Goal: Task Accomplishment & Management: Manage account settings

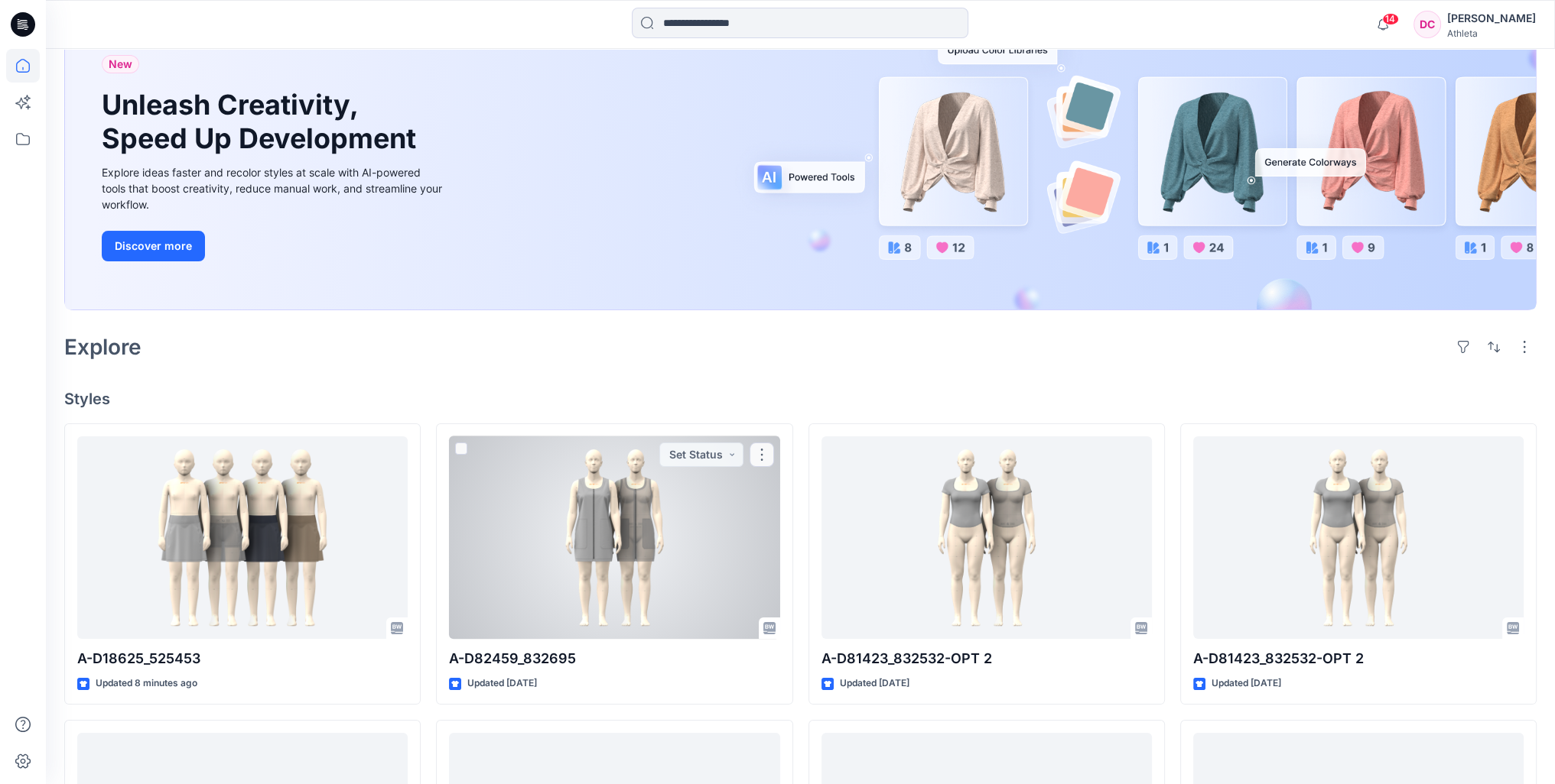
scroll to position [153, 0]
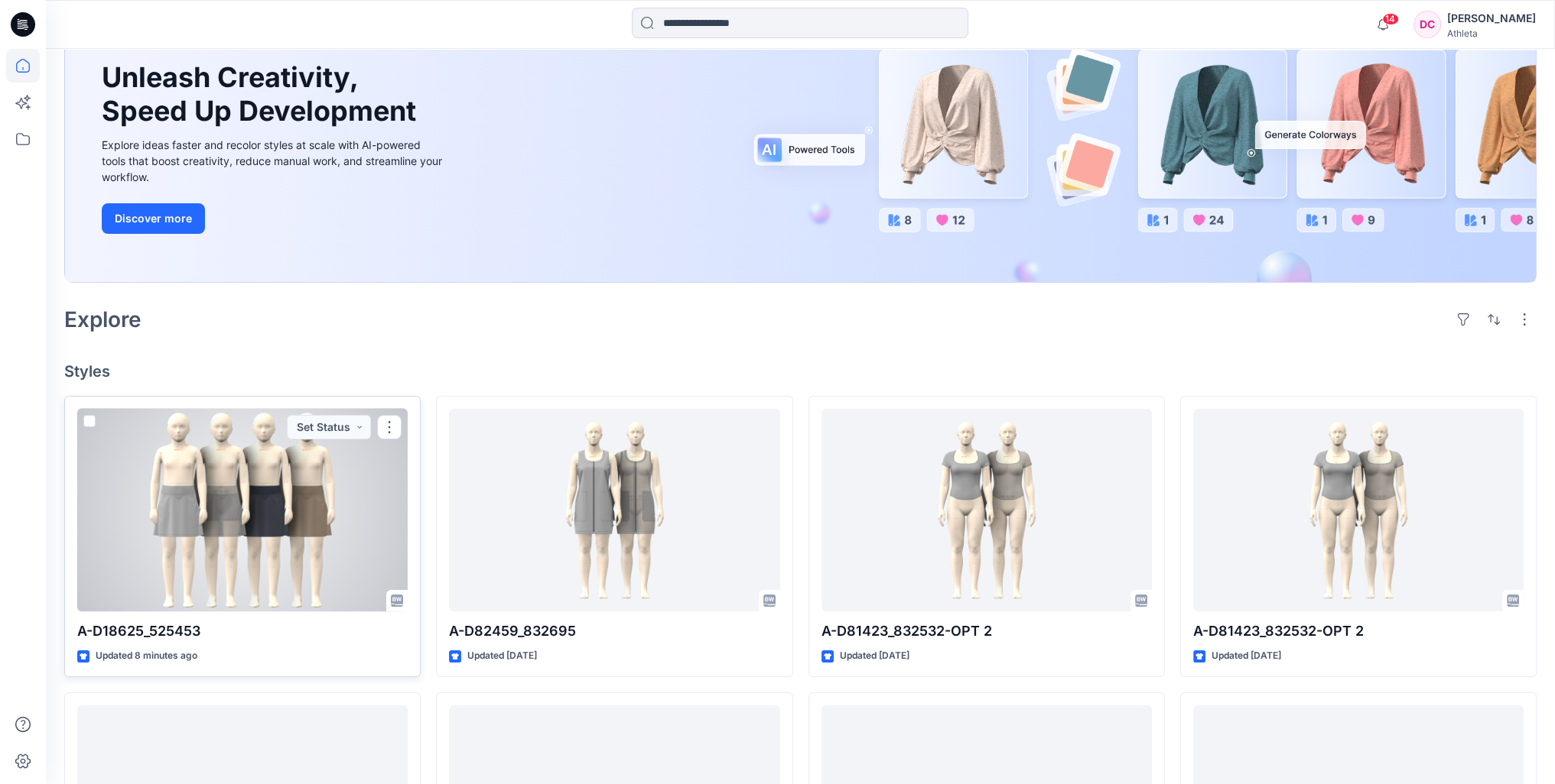
click at [245, 519] on div at bounding box center [242, 511] width 331 height 204
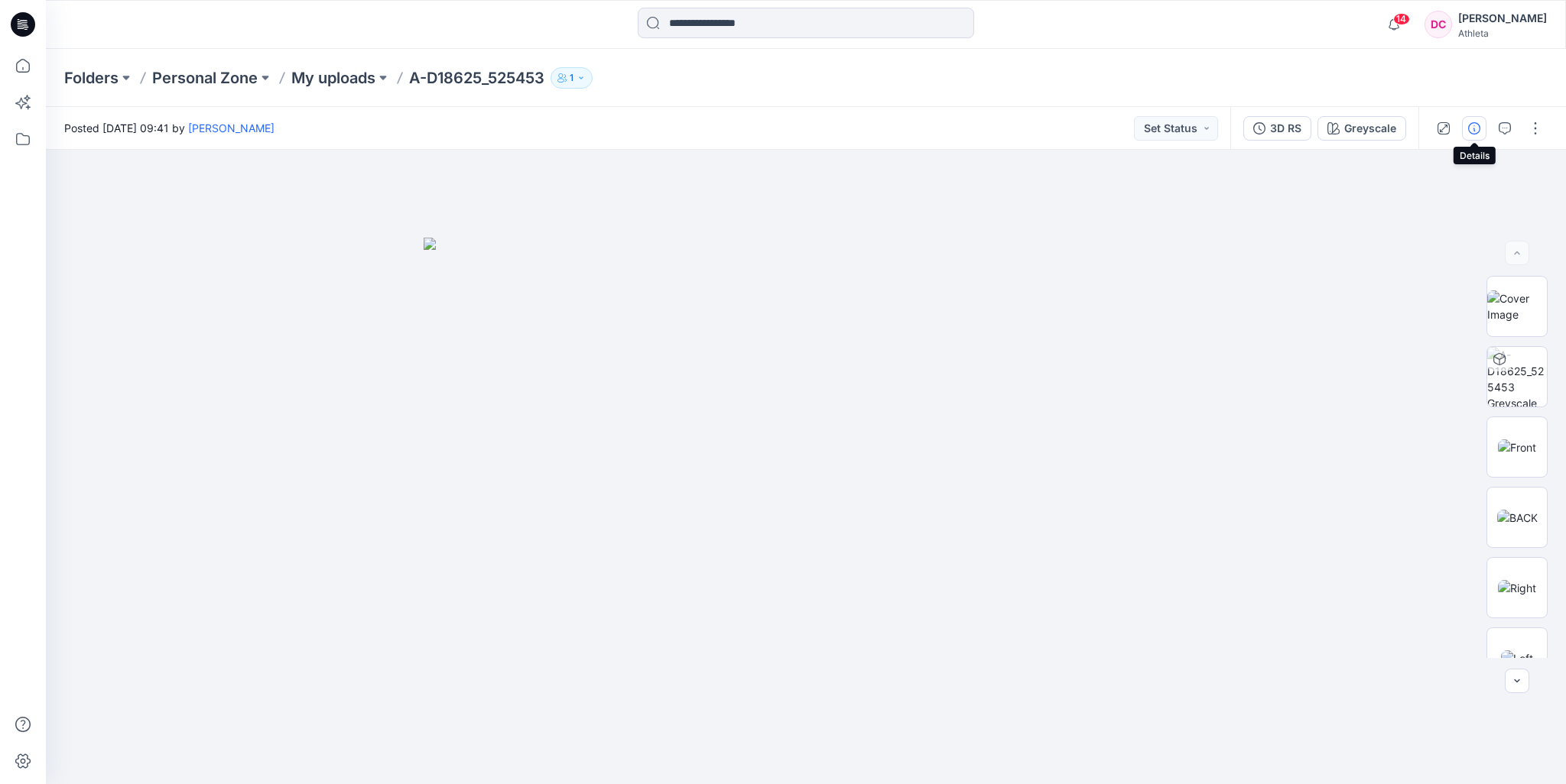
click at [1480, 129] on icon "button" at bounding box center [1474, 128] width 12 height 12
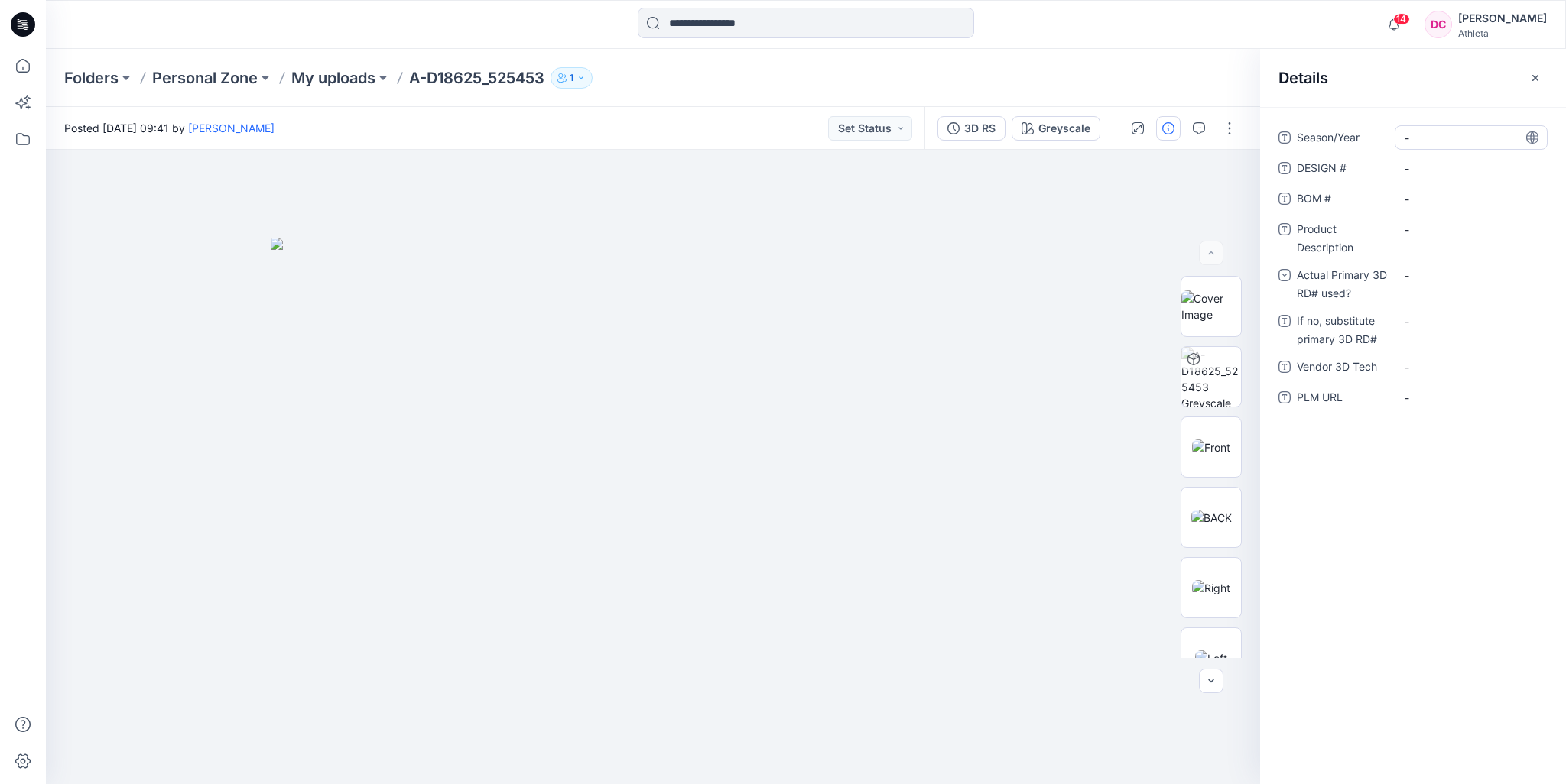
click at [1441, 139] on span "-" at bounding box center [1471, 138] width 133 height 16
type textarea "****"
click at [1440, 169] on \ "-" at bounding box center [1471, 169] width 133 height 16
type textarea "*"
click at [1457, 172] on \ "-" at bounding box center [1471, 169] width 133 height 16
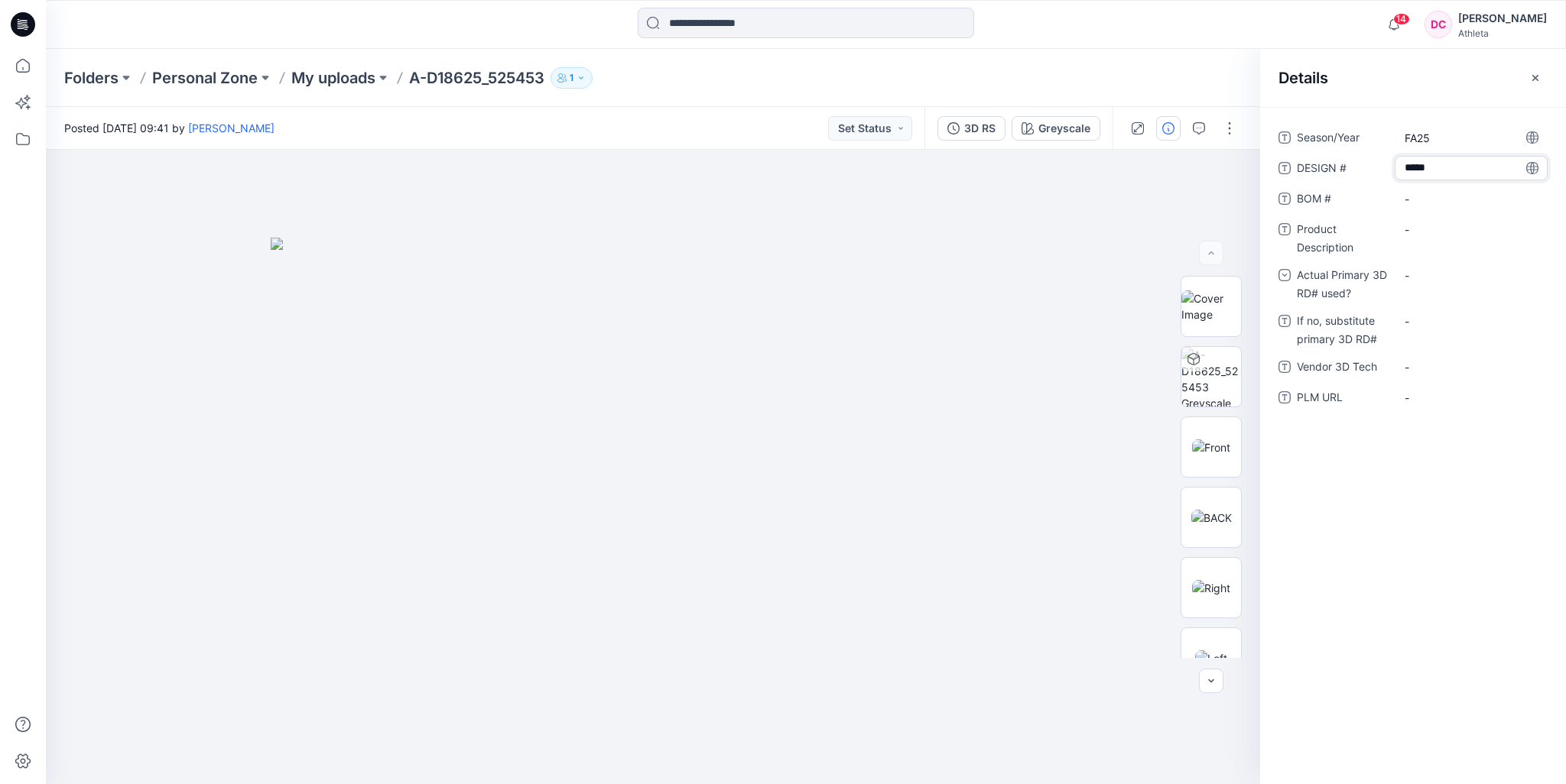
type textarea "******"
click at [1450, 199] on \ "-" at bounding box center [1471, 199] width 133 height 16
type textarea "******"
click at [1456, 225] on Description "-" at bounding box center [1471, 229] width 133 height 16
type textarea "**********"
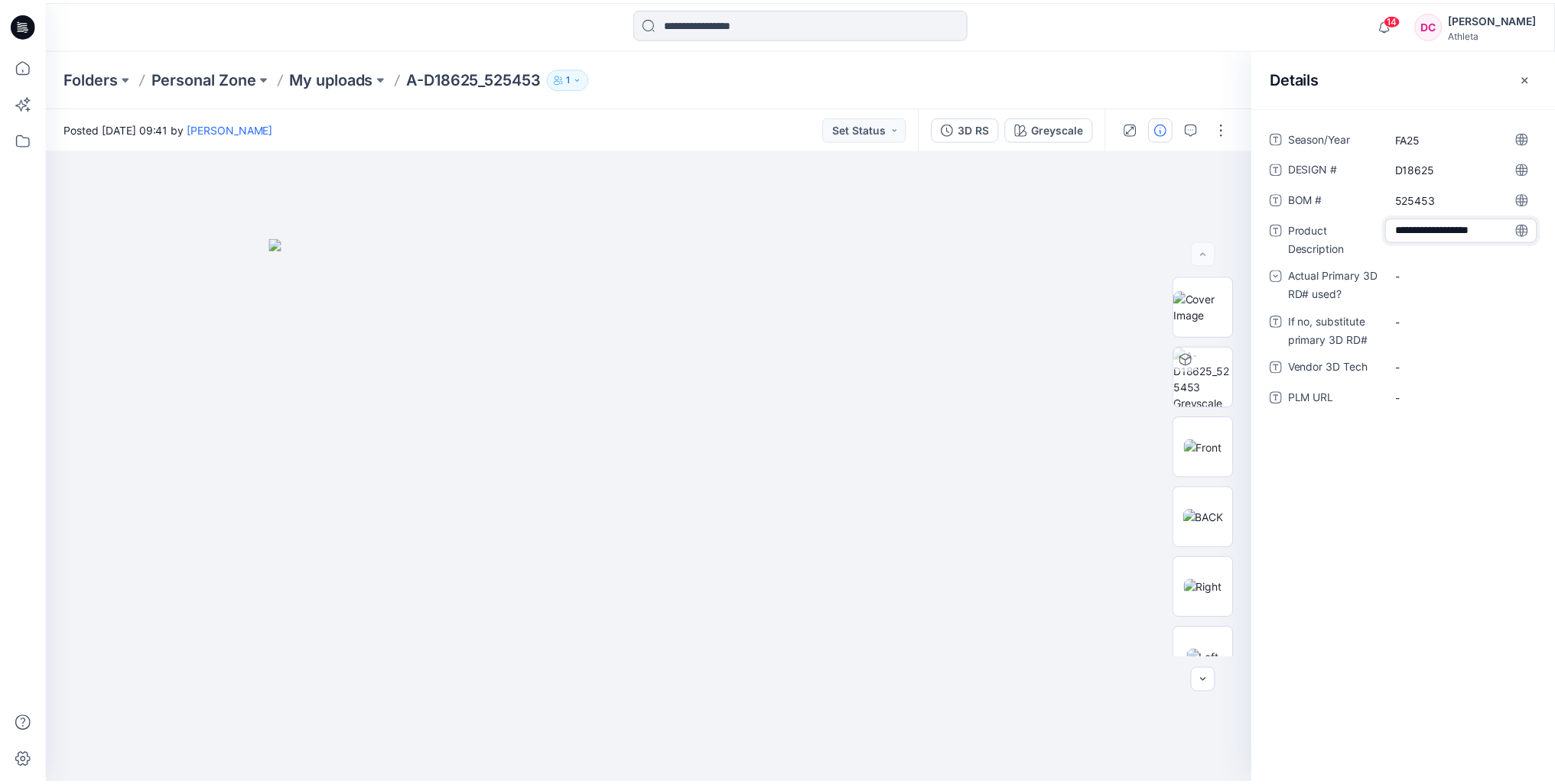
scroll to position [9, 0]
click at [1446, 273] on div "-" at bounding box center [1471, 275] width 153 height 25
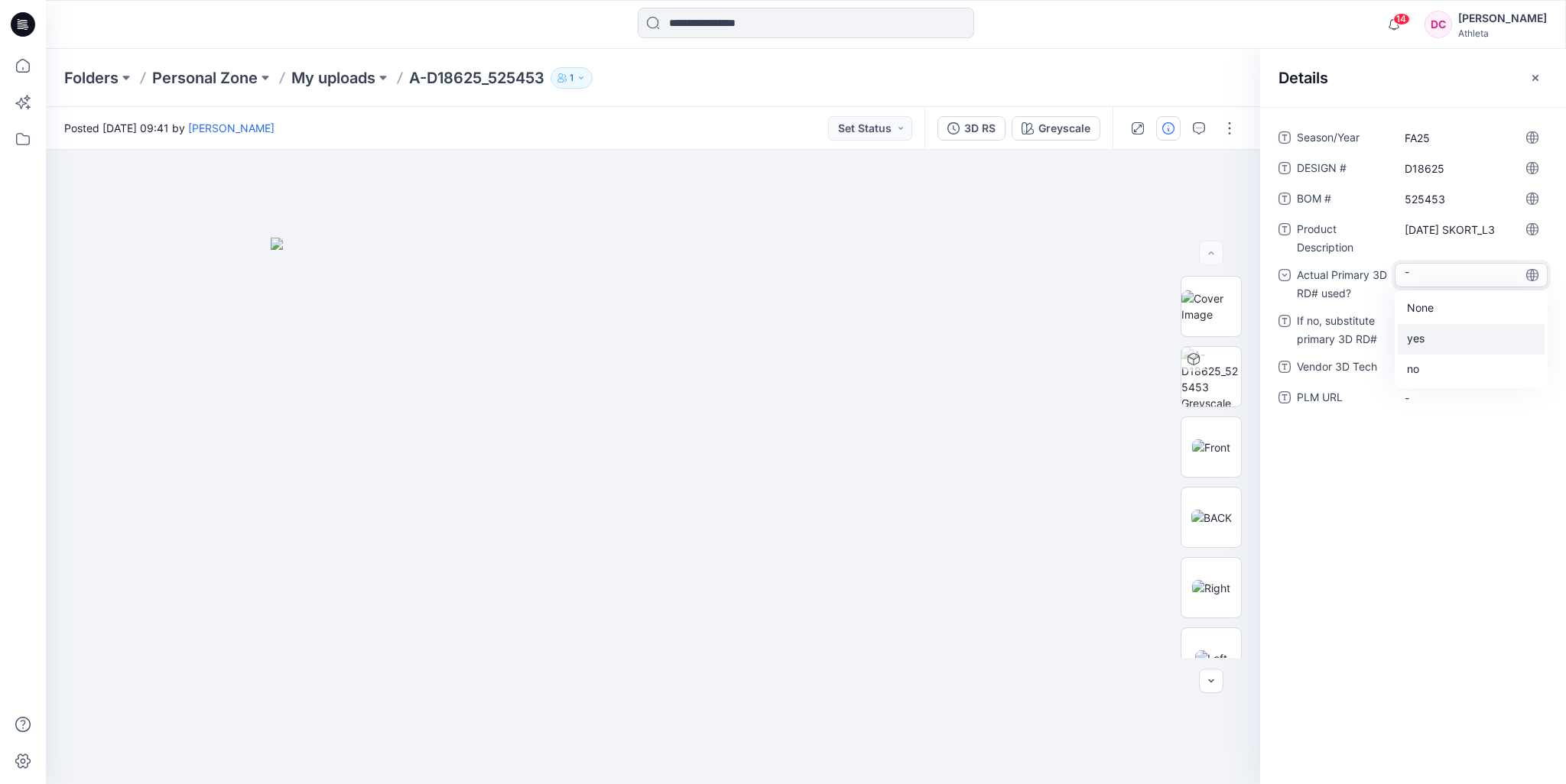
click at [1441, 340] on div "yes" at bounding box center [1471, 340] width 146 height 31
click at [1442, 368] on Tech "-" at bounding box center [1471, 367] width 133 height 16
type textarea "**********"
click at [1436, 548] on div "Season/Year FA25 DESIGN # D18625 BOM # 525453 Product Description [DATE] SKORT_…" at bounding box center [1413, 445] width 306 height 677
click at [1536, 75] on icon "button" at bounding box center [1535, 78] width 12 height 12
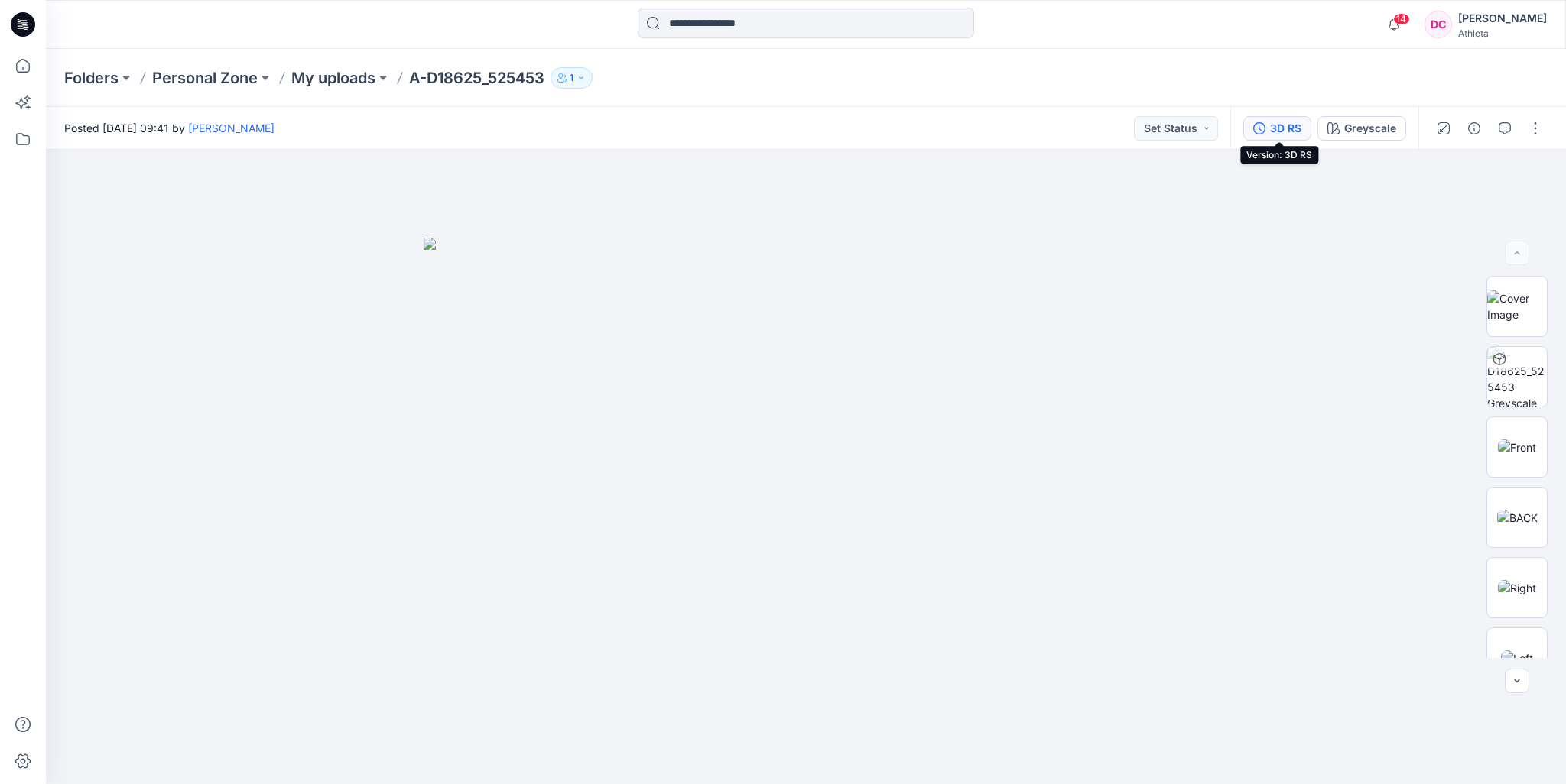
click at [1289, 129] on div "3D RS" at bounding box center [1286, 128] width 32 height 17
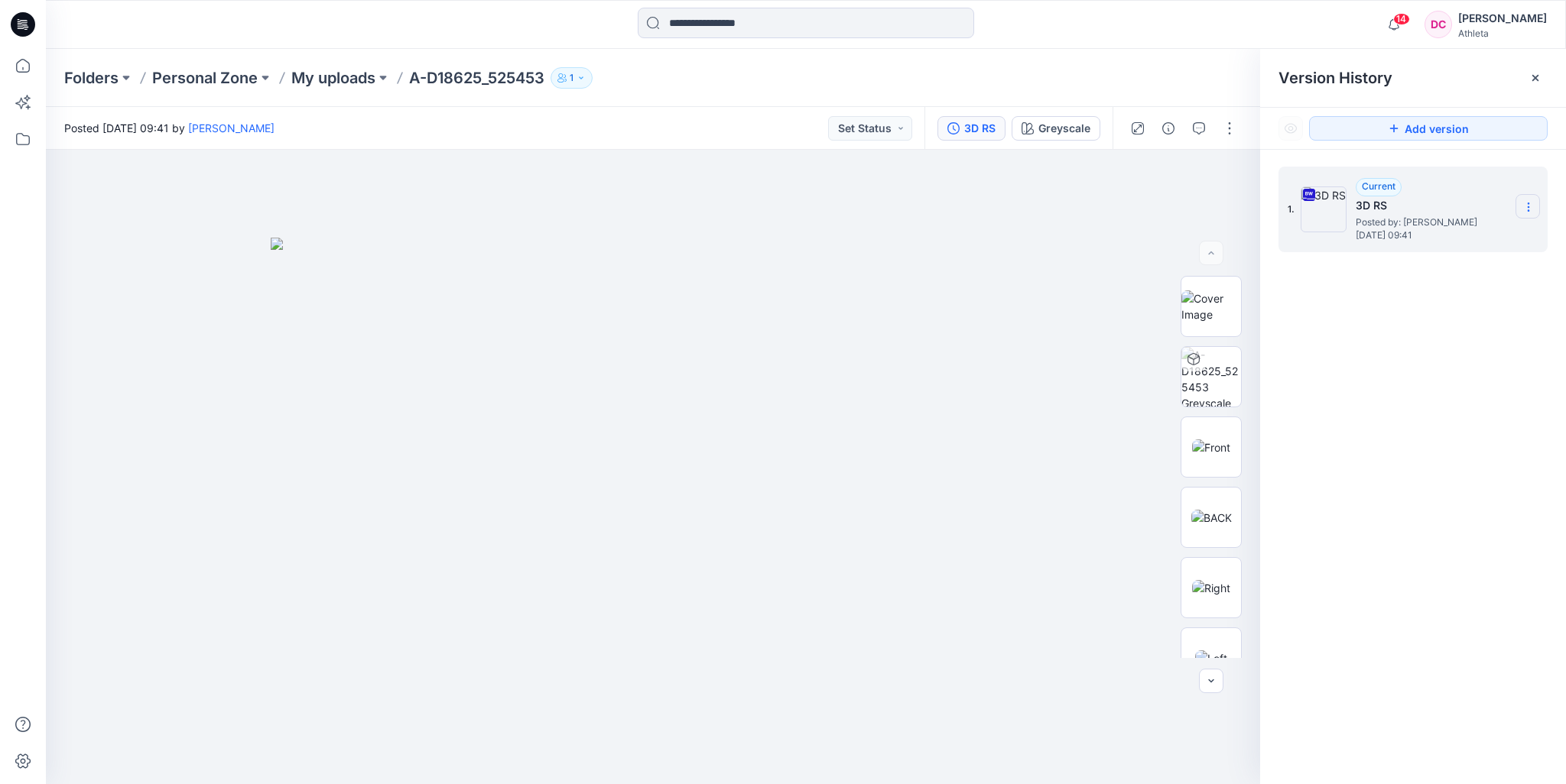
click at [1529, 209] on icon at bounding box center [1528, 207] width 12 height 12
click at [1462, 383] on div "1. Current 3D RS Posted by: [PERSON_NAME] [DATE] 09:41 Download Source BW File …" at bounding box center [1413, 478] width 306 height 656
click at [1533, 80] on icon at bounding box center [1535, 78] width 12 height 12
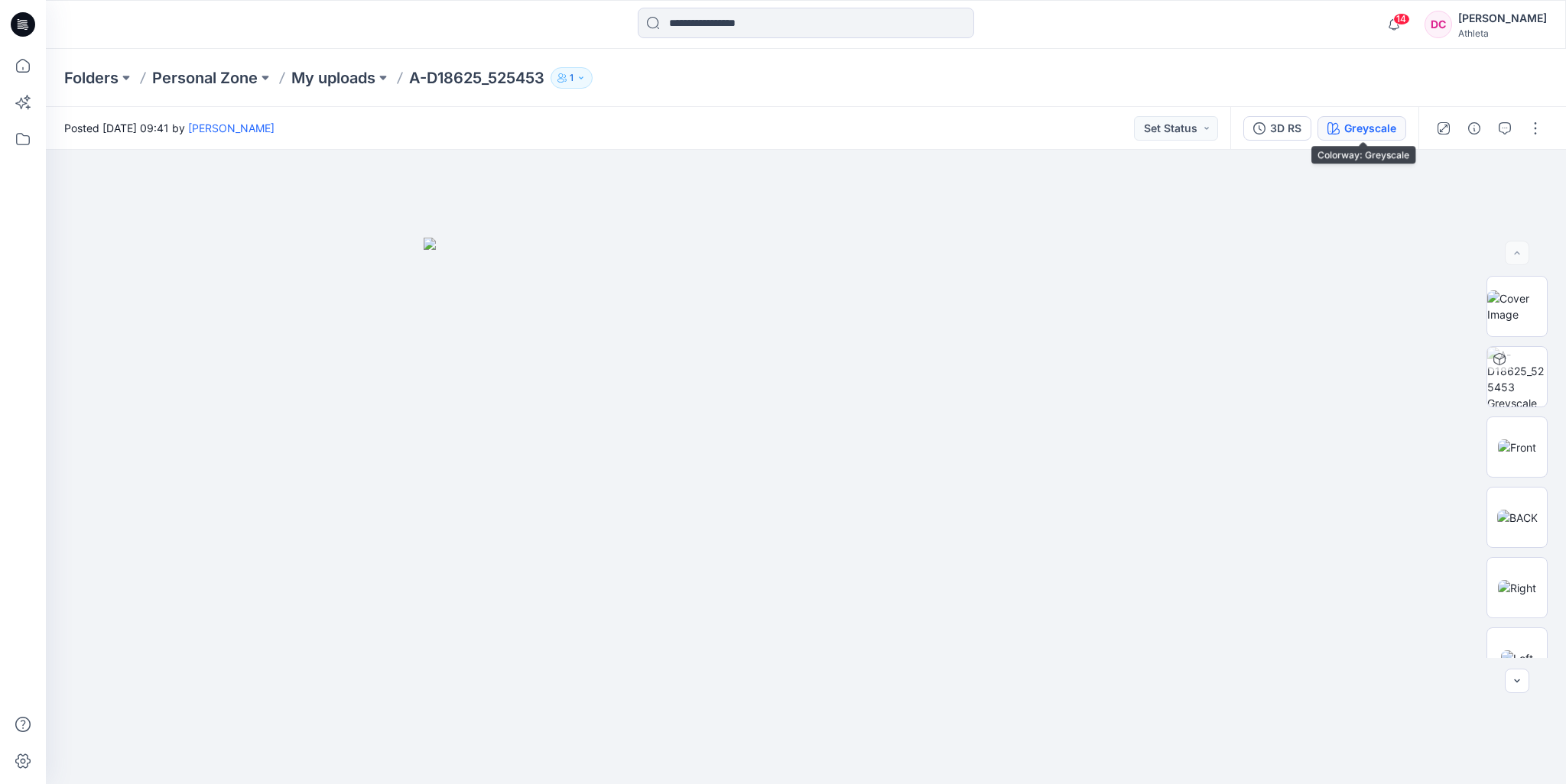
click at [1384, 120] on div "Greyscale" at bounding box center [1370, 128] width 52 height 17
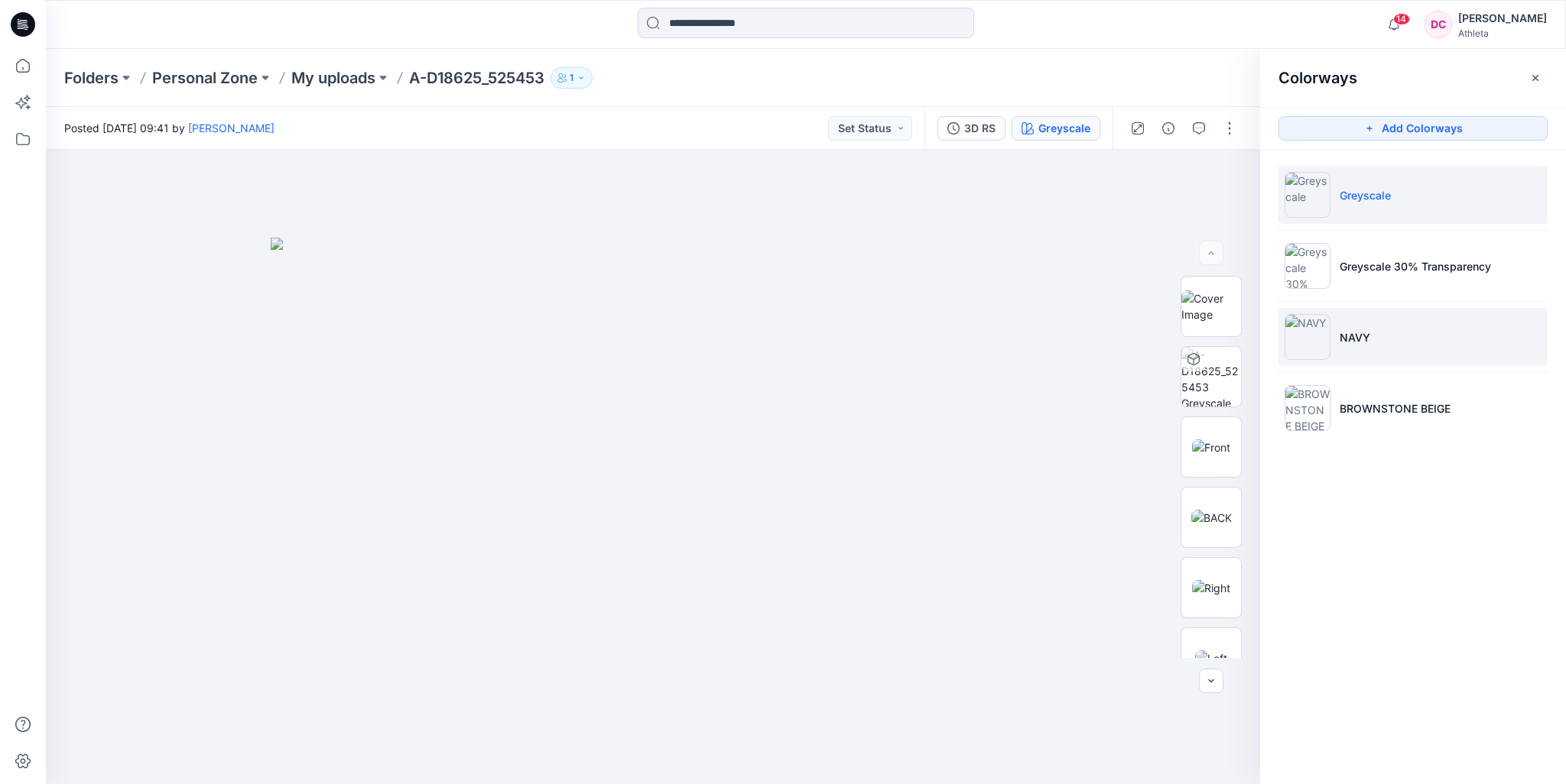
click at [1371, 347] on li "NAVY" at bounding box center [1413, 337] width 269 height 58
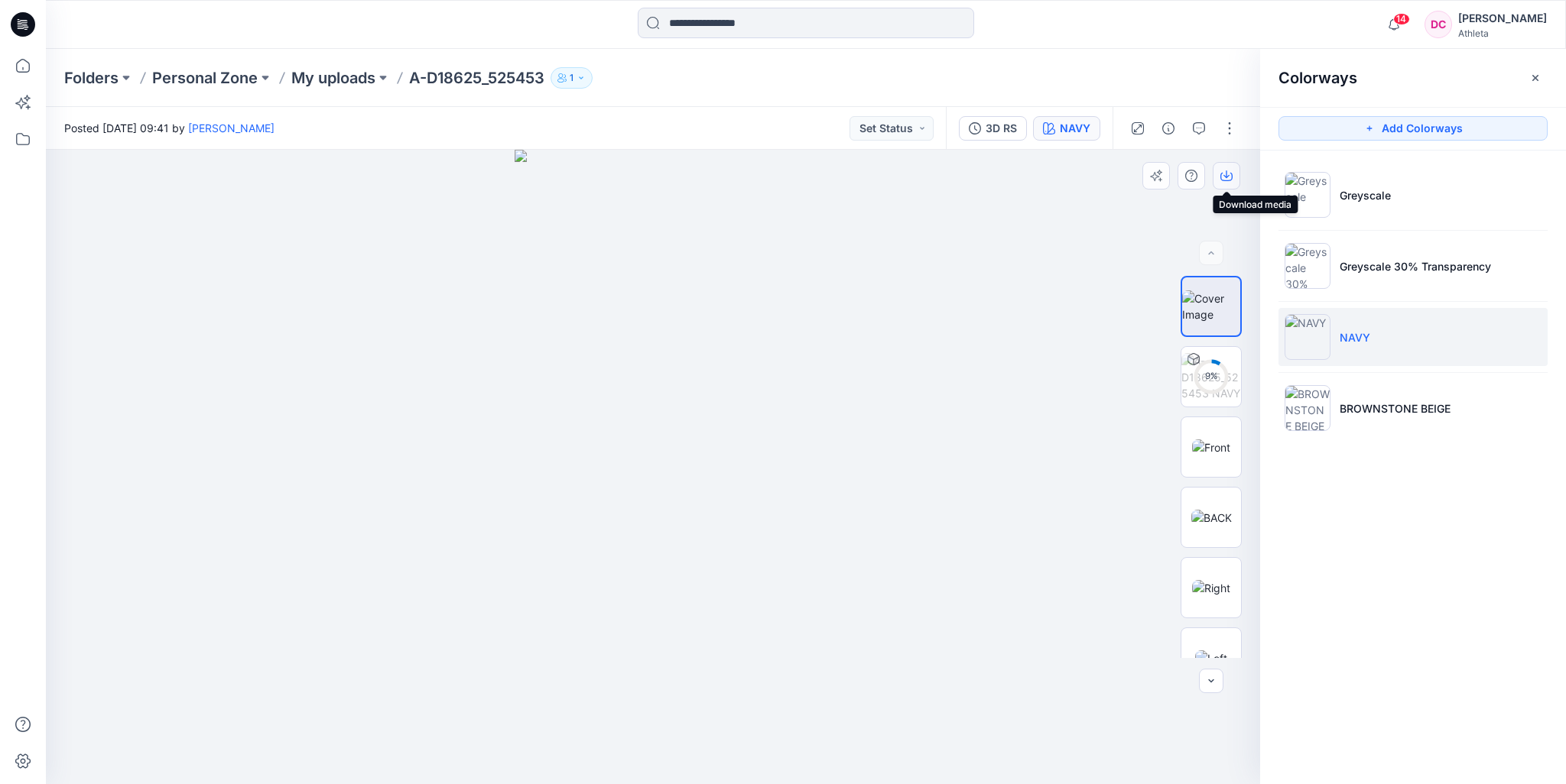
click at [1230, 176] on icon "button" at bounding box center [1227, 175] width 12 height 12
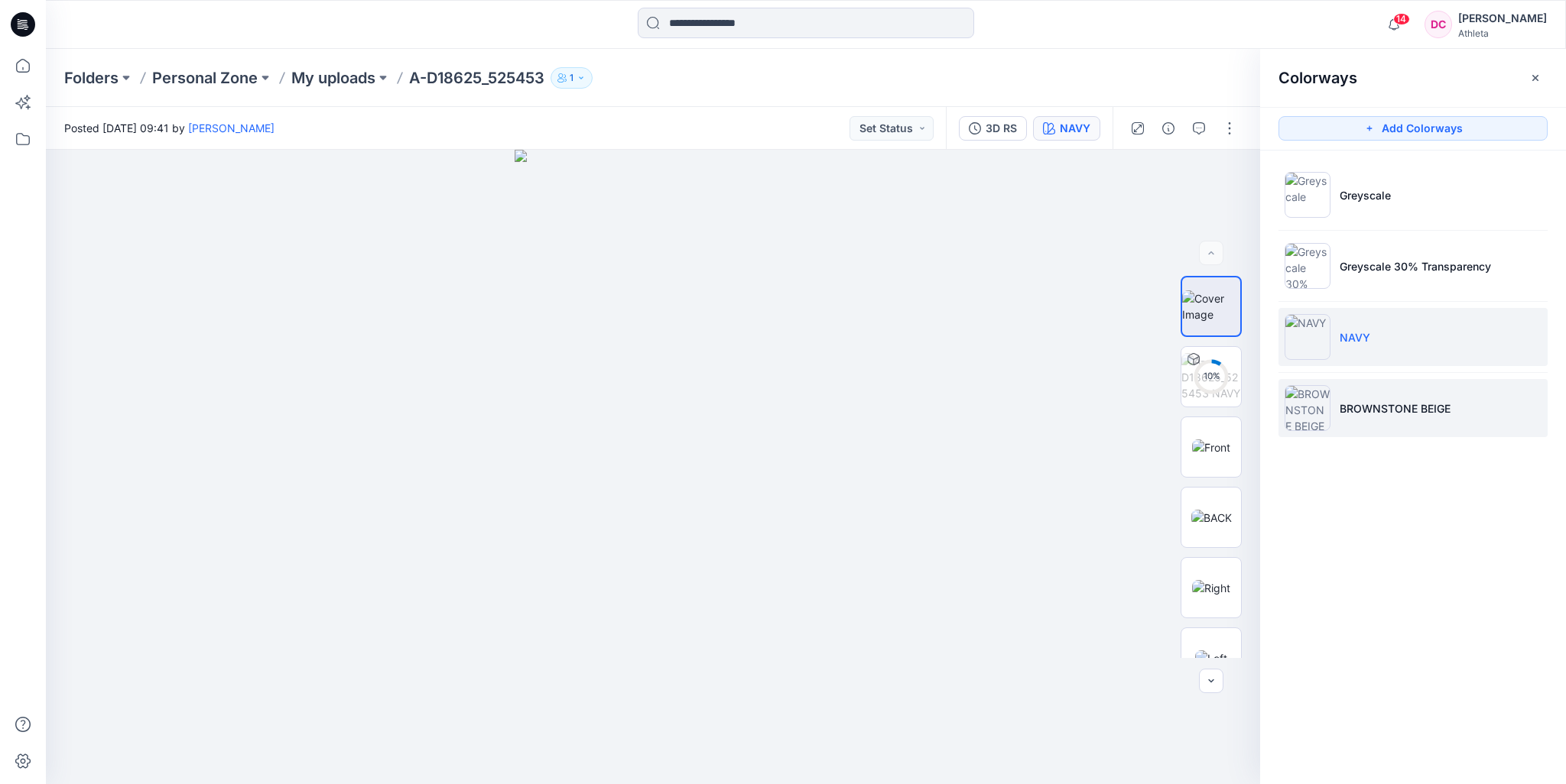
click at [1381, 413] on p "BROWNSTONE BEIGE" at bounding box center [1396, 408] width 111 height 16
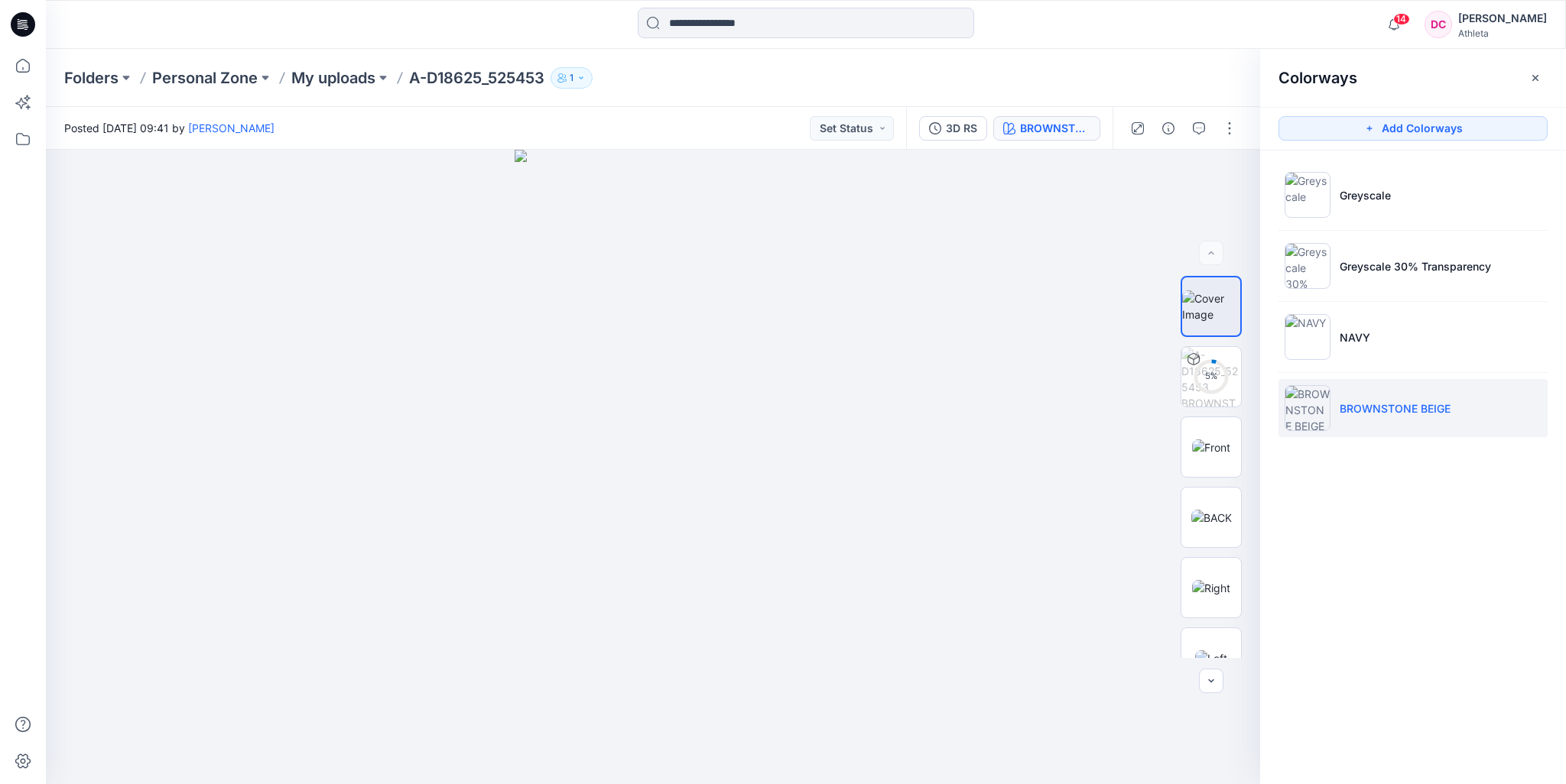
click at [1346, 419] on li "BROWNSTONE BEIGE" at bounding box center [1413, 408] width 269 height 58
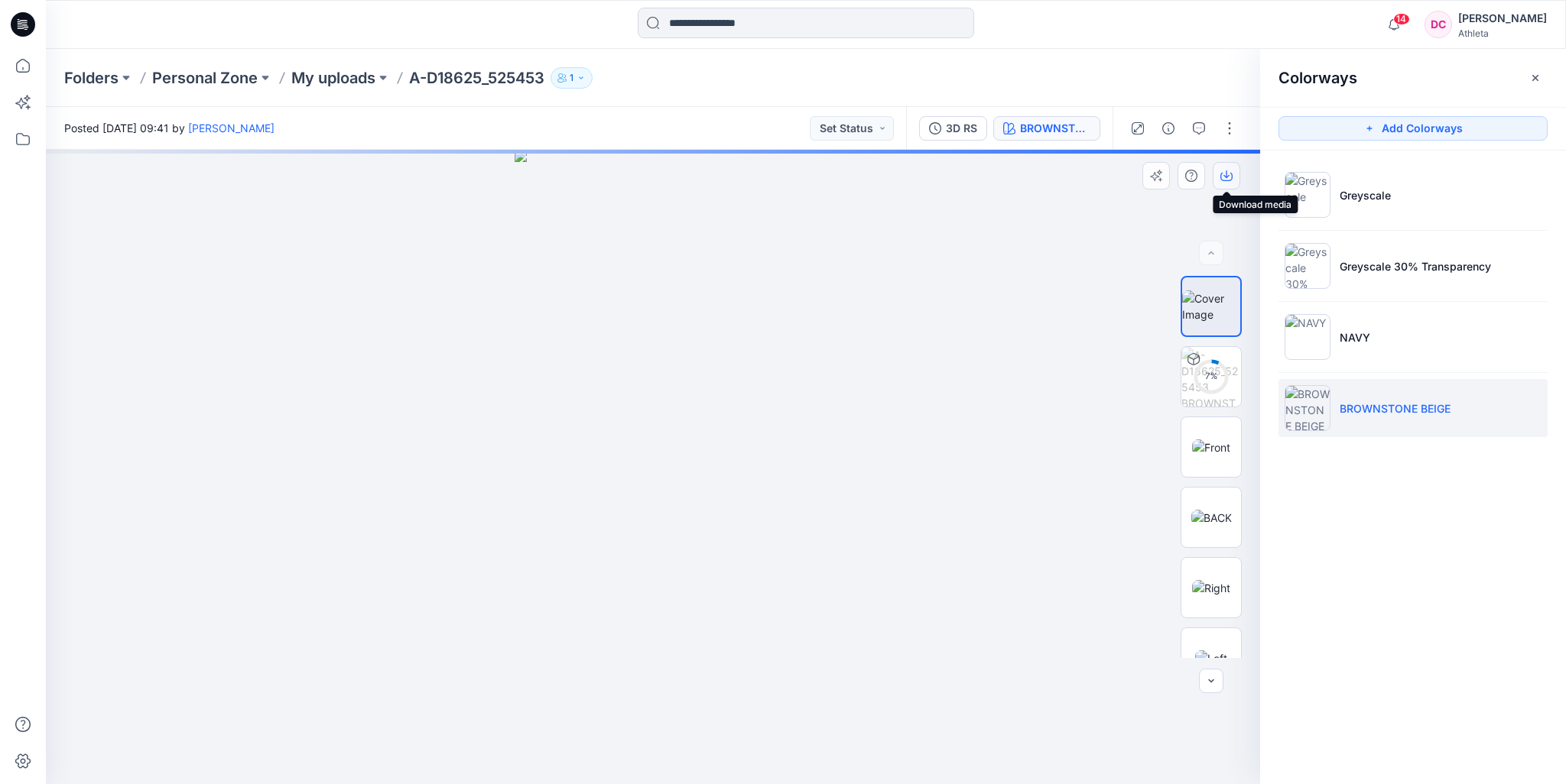
click at [1230, 178] on icon "button" at bounding box center [1227, 175] width 12 height 12
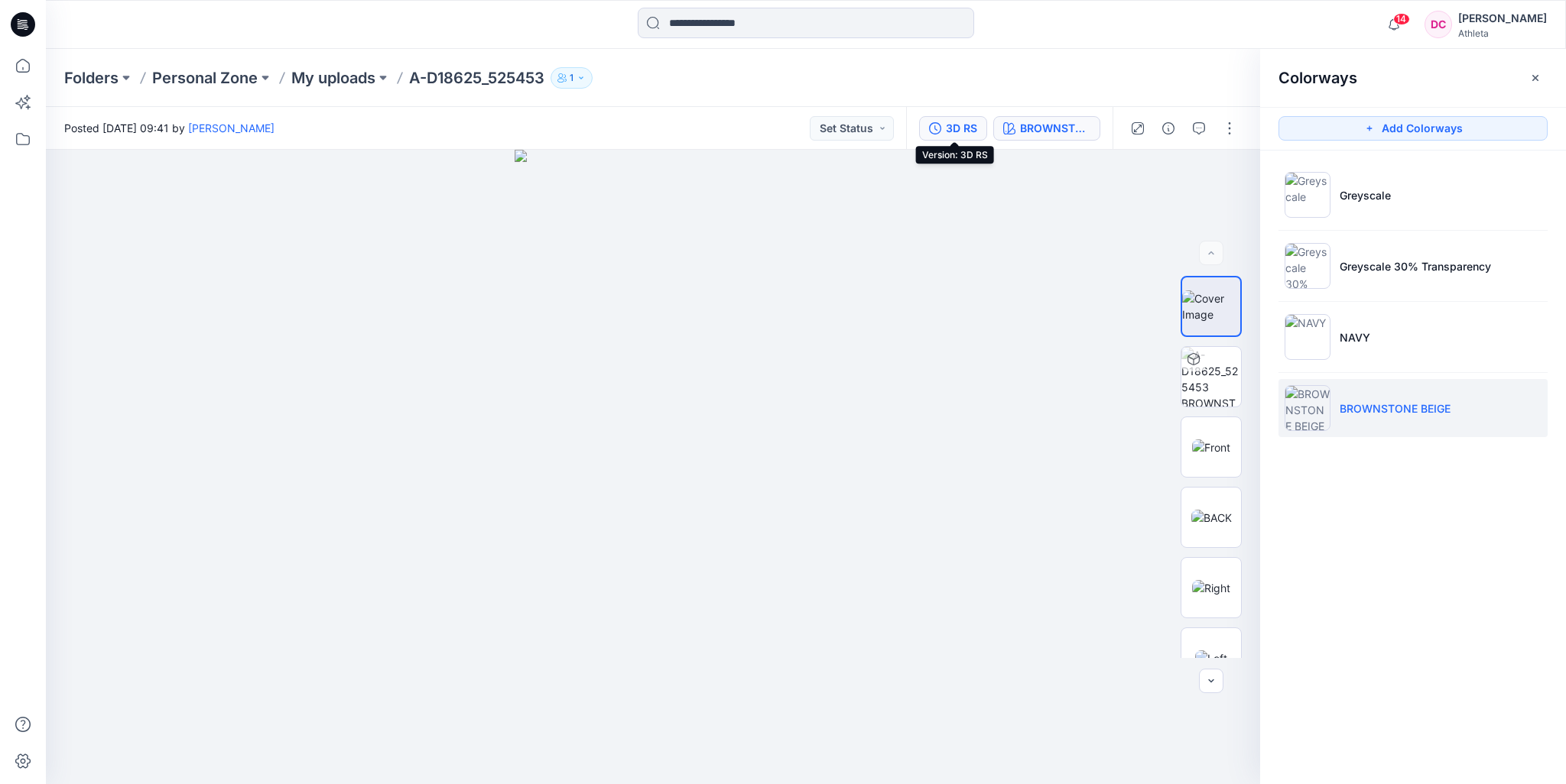
click at [956, 127] on div "3D RS" at bounding box center [962, 128] width 32 height 17
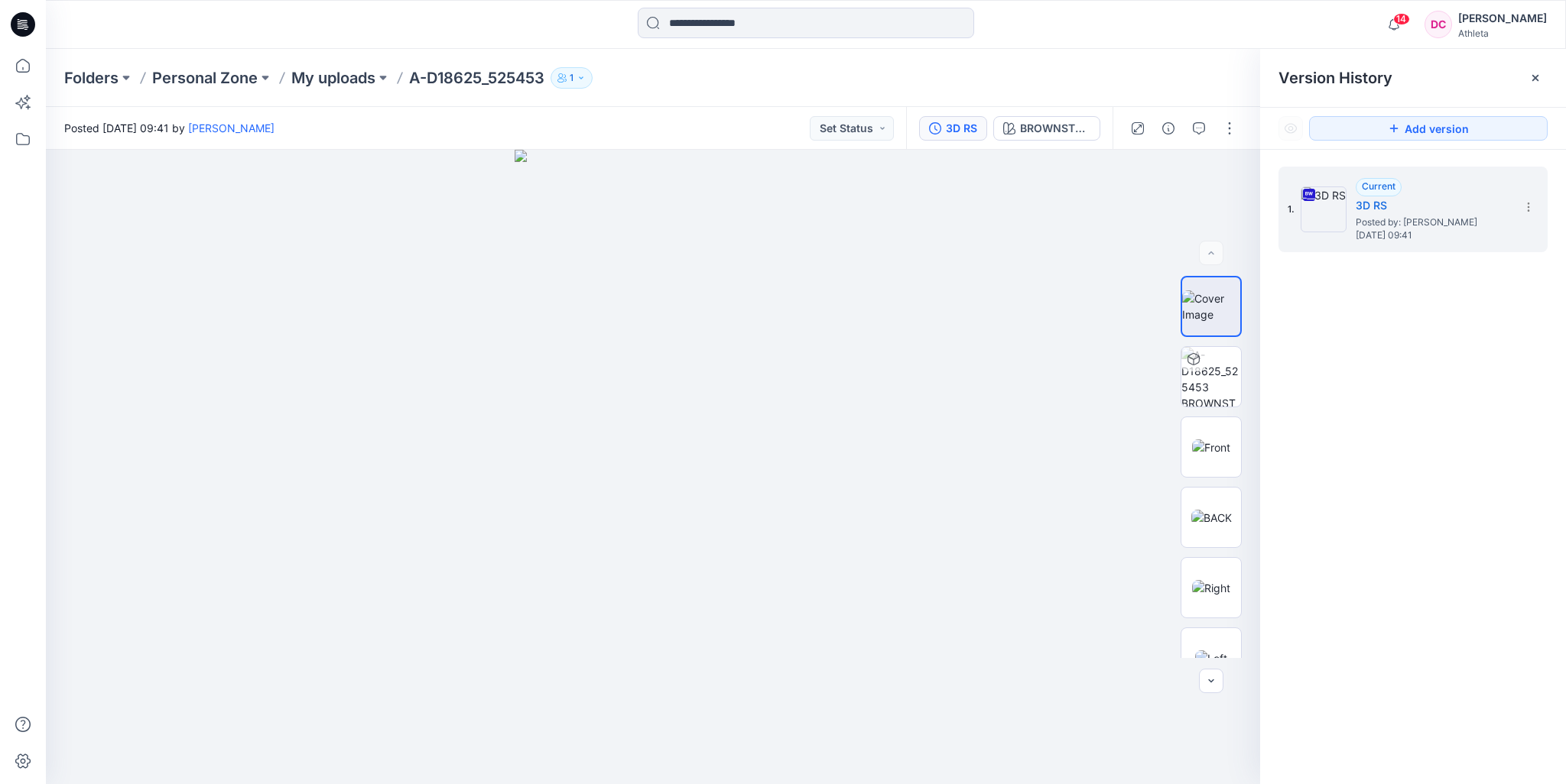
click at [450, 77] on p "A-D18625_525453" at bounding box center [477, 78] width 135 height 21
click at [324, 76] on p "My uploads" at bounding box center [333, 78] width 84 height 21
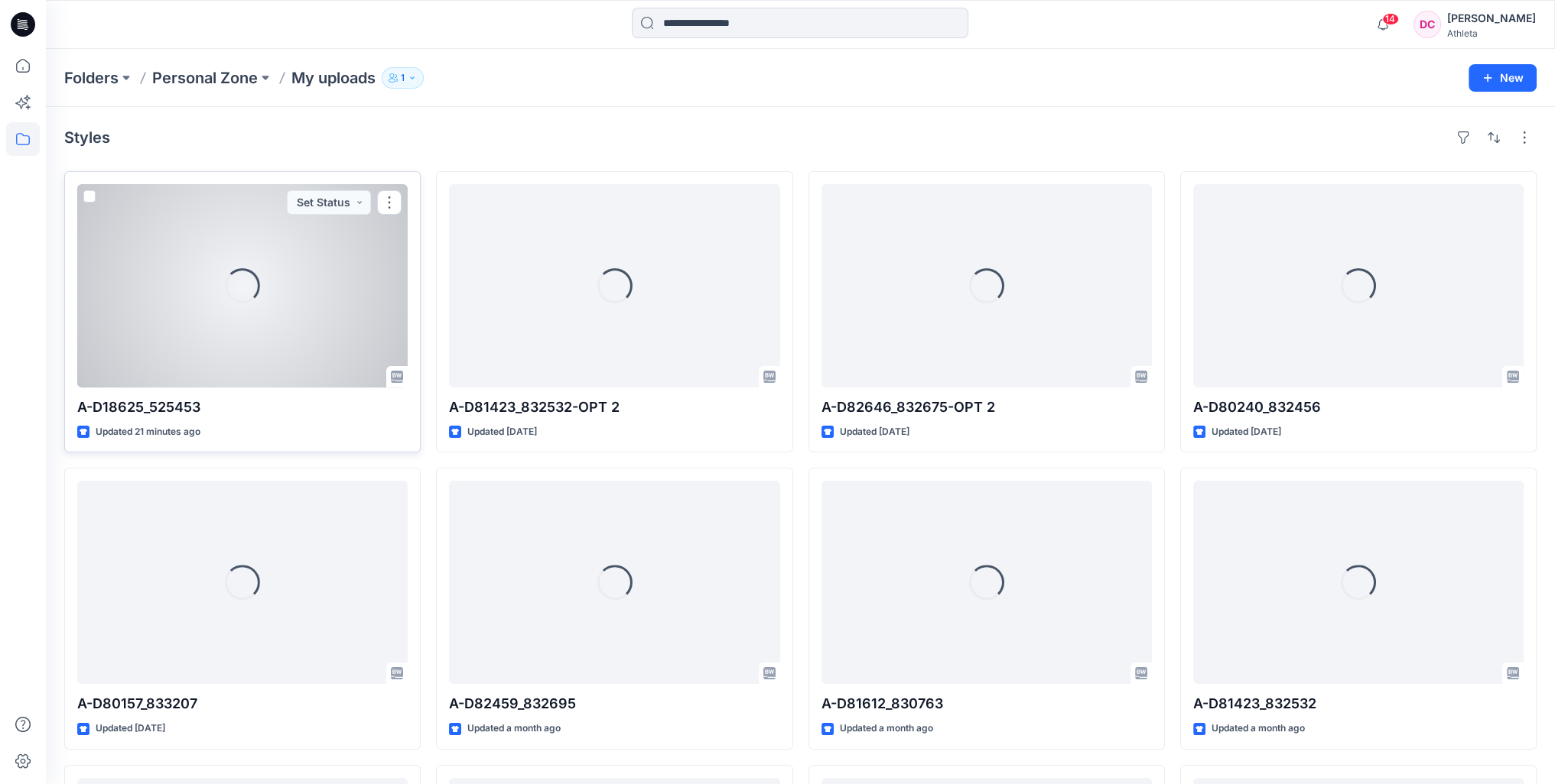
click at [300, 301] on div "Loading..." at bounding box center [242, 286] width 331 height 204
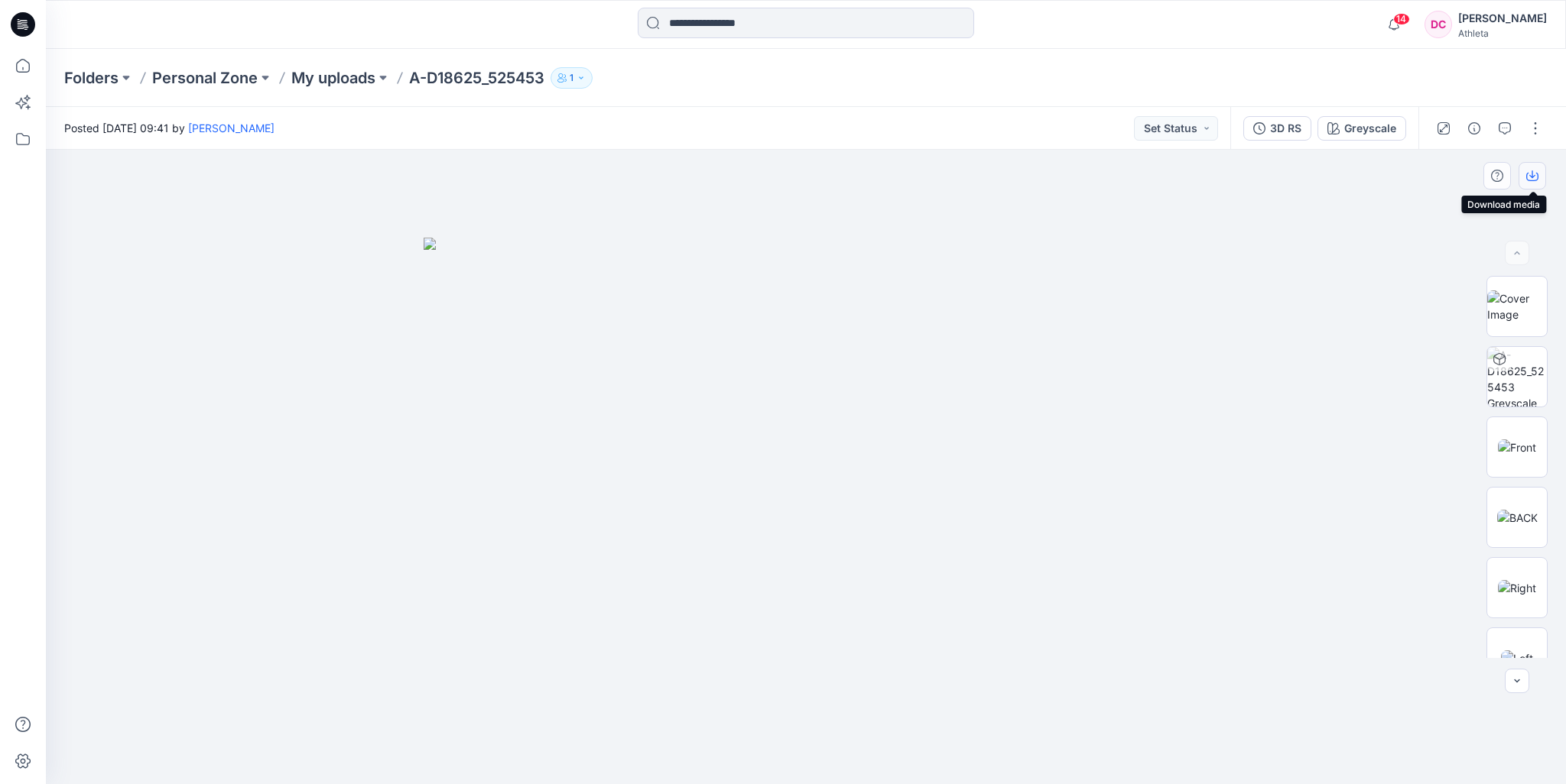
click at [1536, 178] on icon "button" at bounding box center [1533, 175] width 12 height 12
click at [1142, 80] on div "Folders Personal Zone My uploads A-D18625_525453 1" at bounding box center [746, 78] width 1364 height 21
click at [1529, 132] on button "button" at bounding box center [1535, 128] width 25 height 25
click at [1468, 294] on p "Duplicate to..." at bounding box center [1462, 291] width 69 height 16
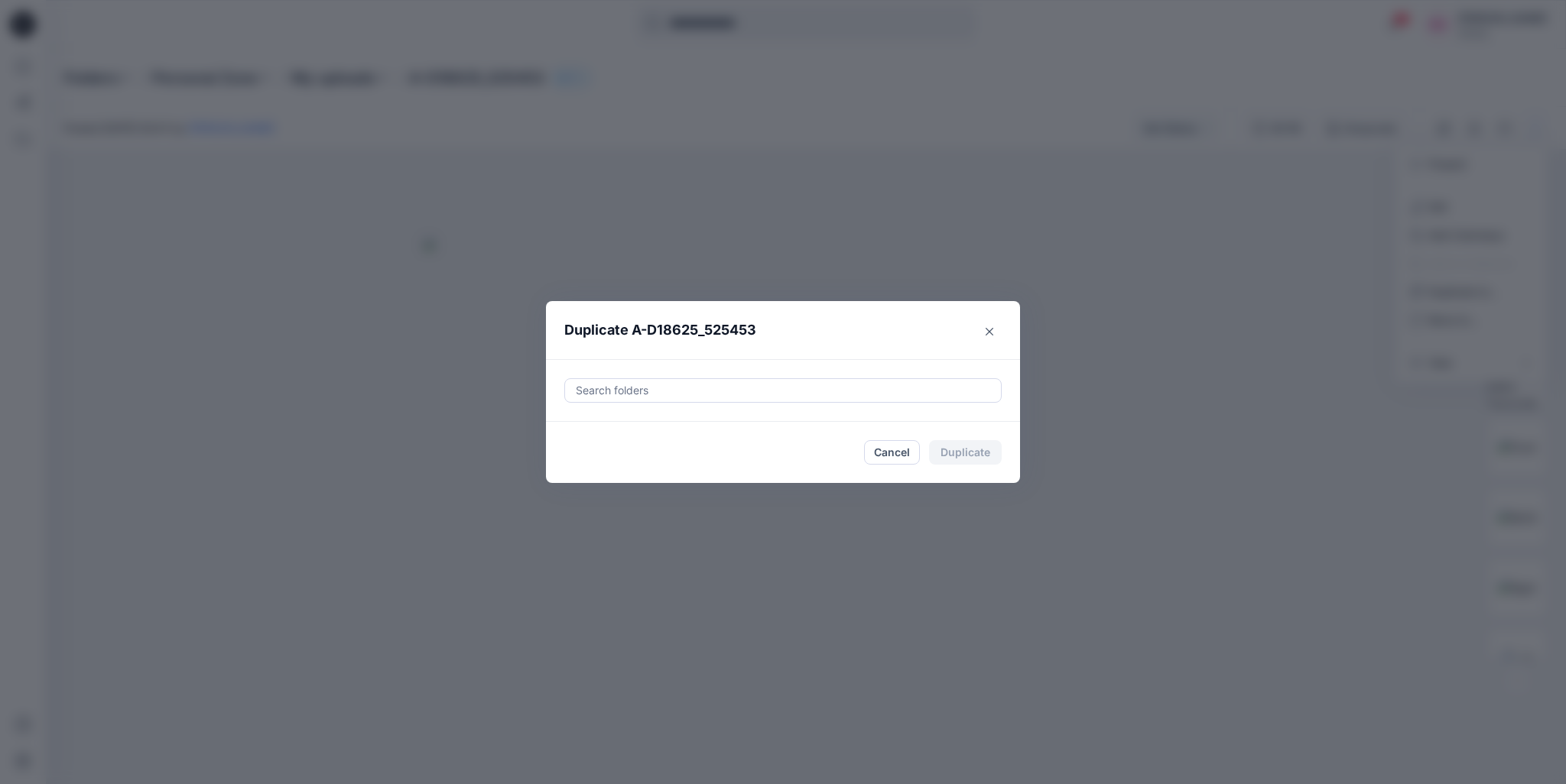
click at [712, 392] on div at bounding box center [783, 390] width 418 height 18
click at [647, 429] on div "FAHO25" at bounding box center [636, 428] width 110 height 18
type input "******"
click at [878, 340] on header "Duplicate A-D18625_525453" at bounding box center [768, 330] width 444 height 58
click at [964, 454] on button "Duplicate" at bounding box center [965, 452] width 73 height 25
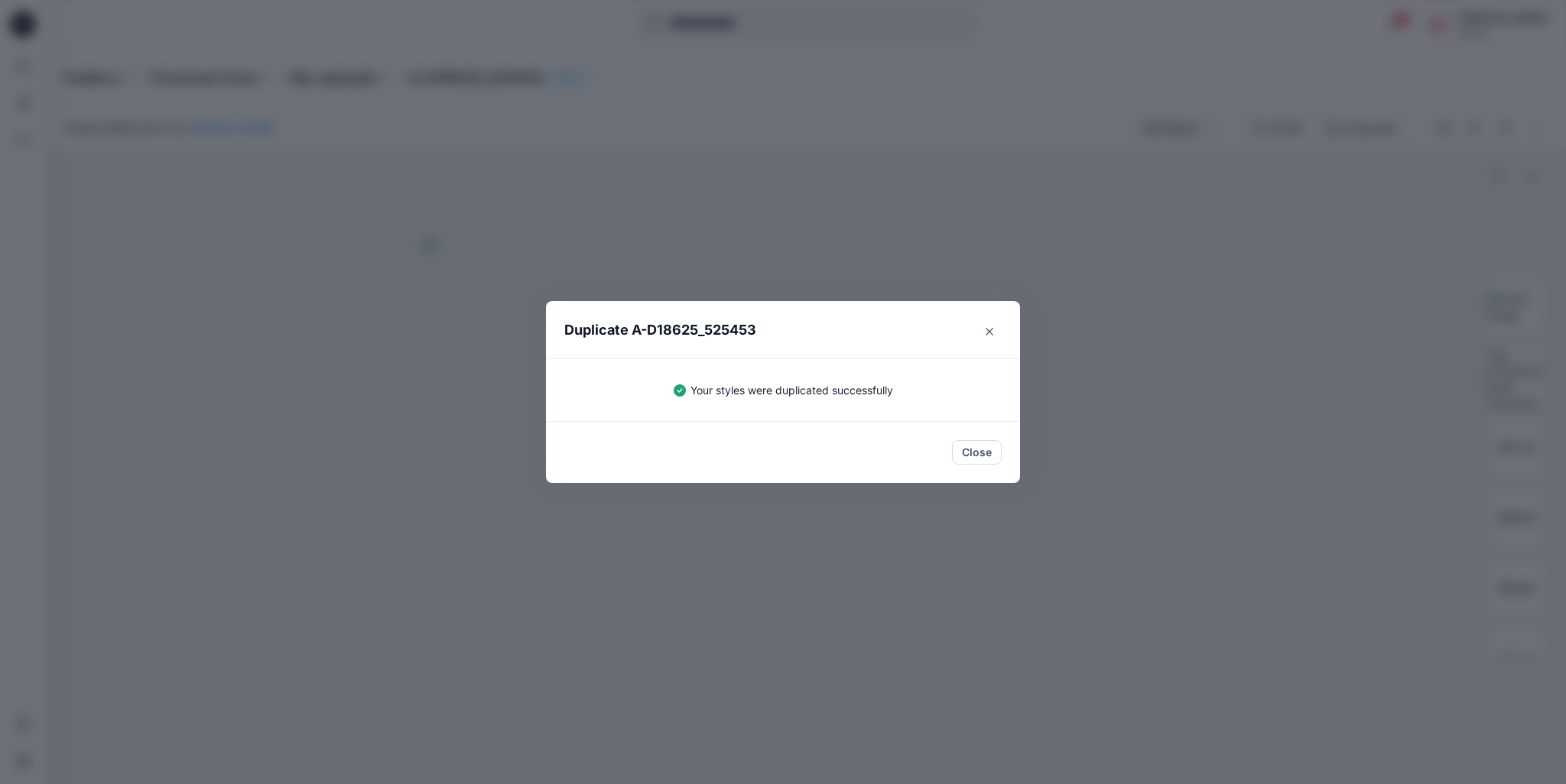
drag, startPoint x: 964, startPoint y: 454, endPoint x: 962, endPoint y: 466, distance: 12.2
click at [964, 456] on button "Close" at bounding box center [977, 452] width 50 height 25
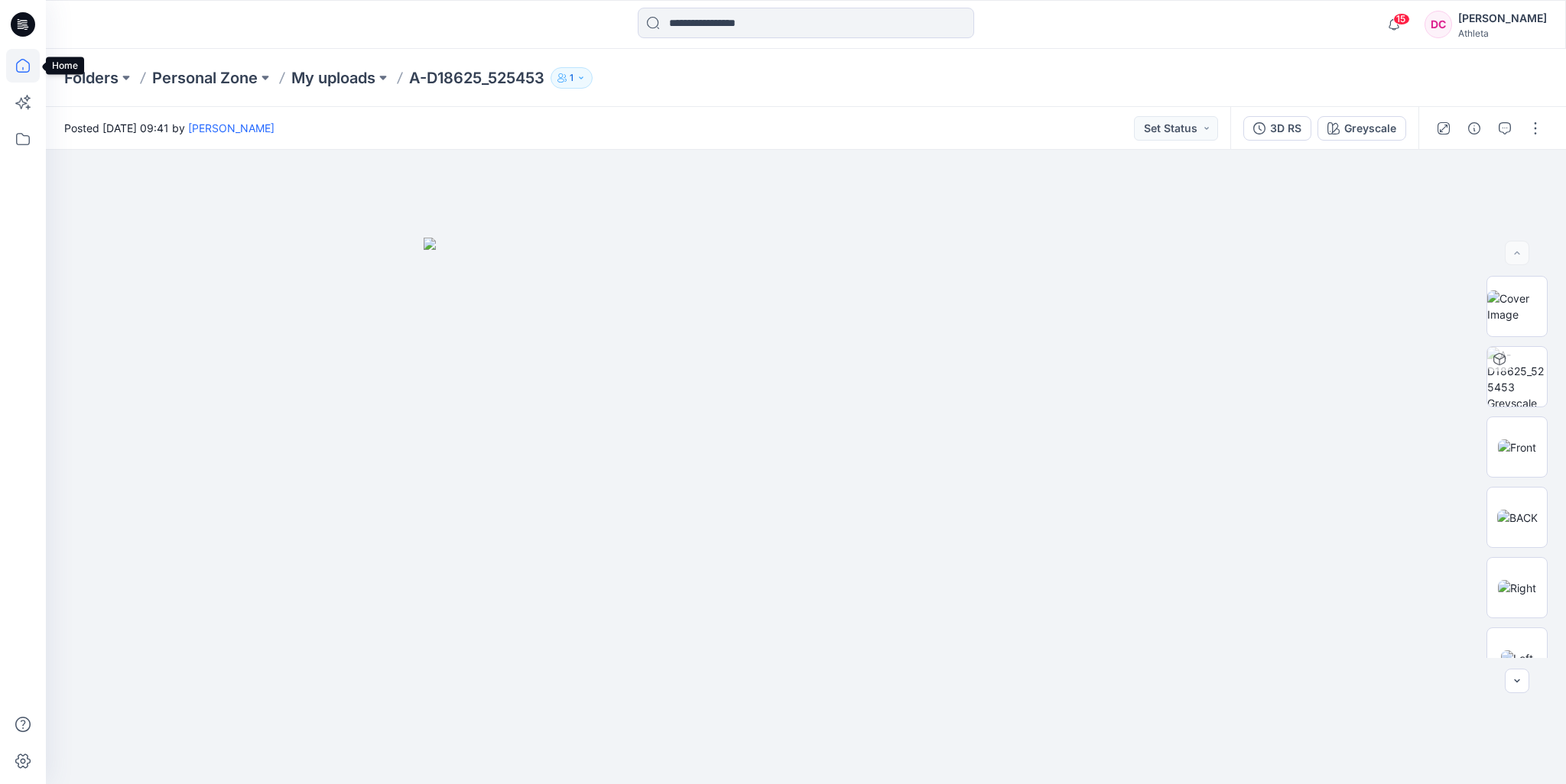
click at [18, 63] on icon at bounding box center [22, 65] width 33 height 33
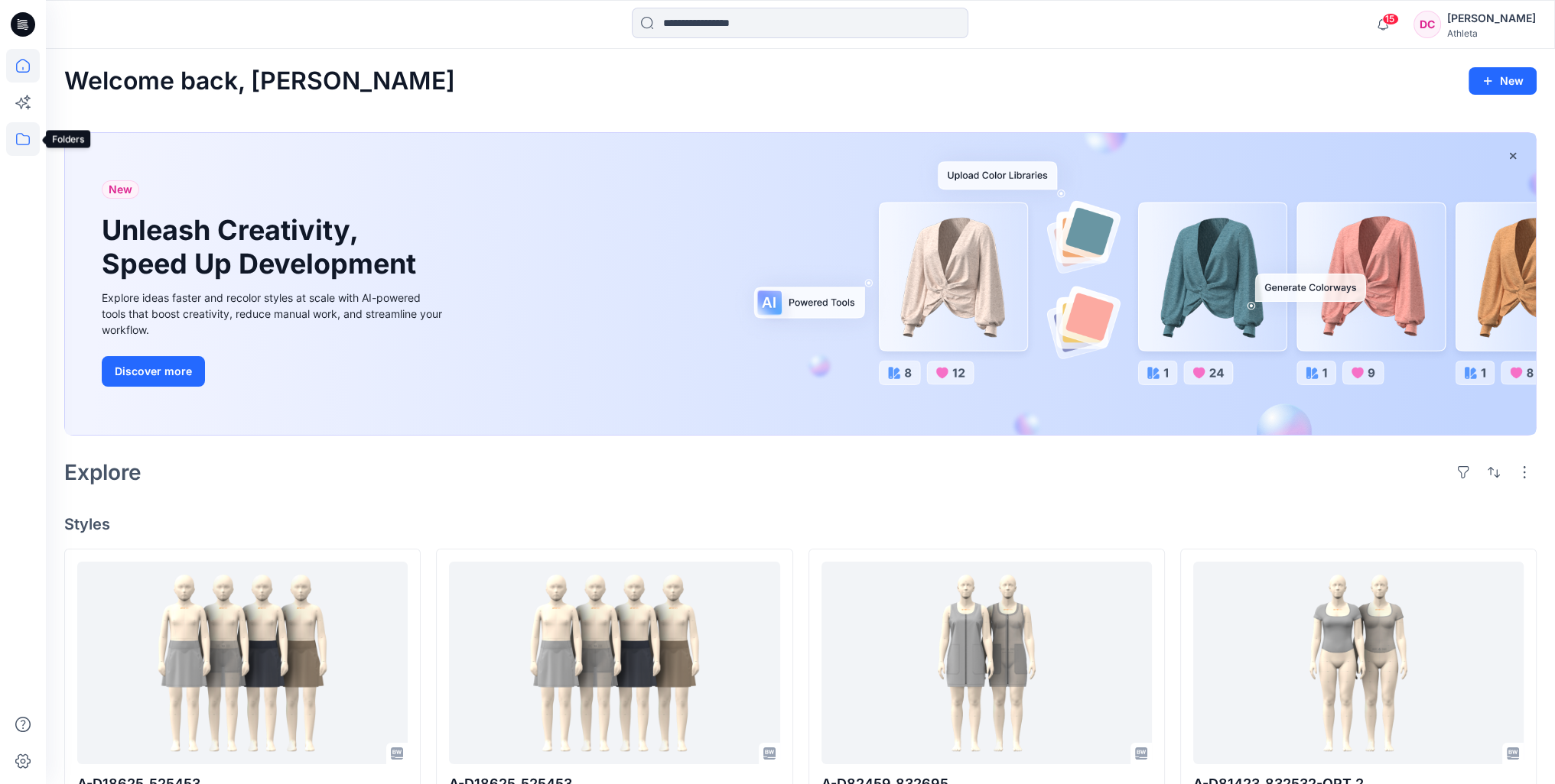
click at [11, 143] on icon at bounding box center [22, 139] width 33 height 33
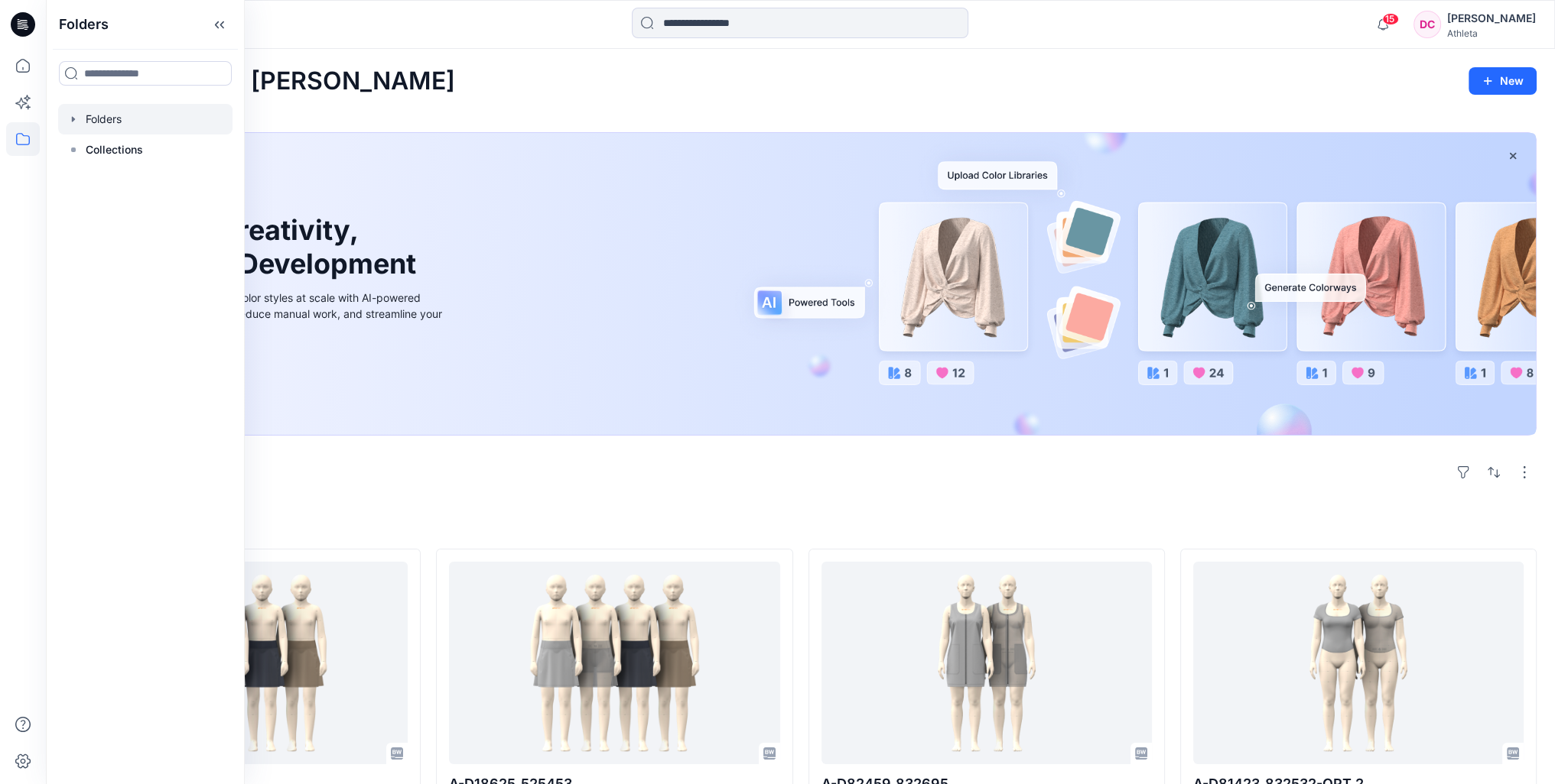
click at [116, 122] on div at bounding box center [146, 119] width 175 height 31
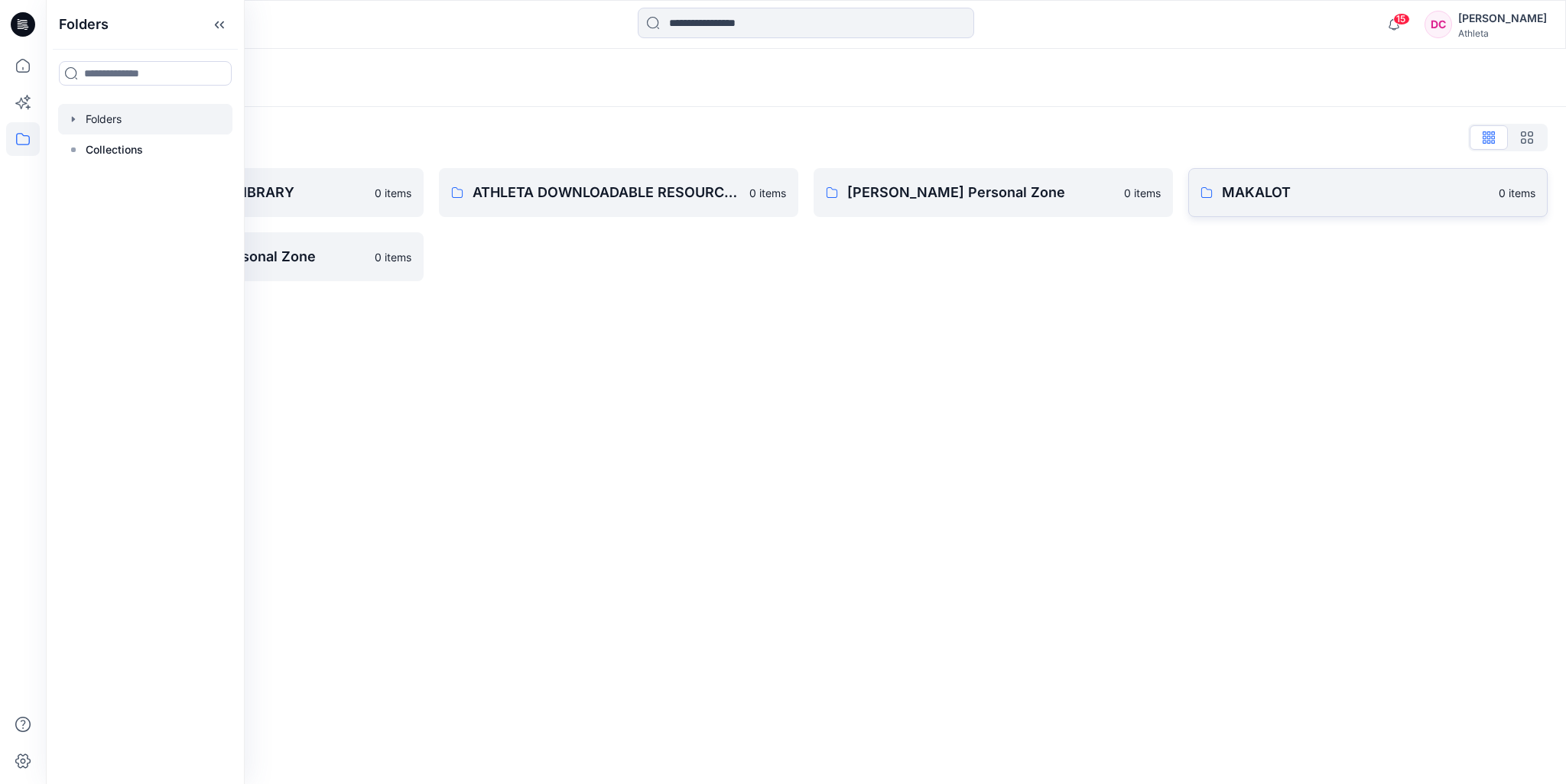
click at [1294, 199] on p "MAKALOT" at bounding box center [1355, 193] width 268 height 21
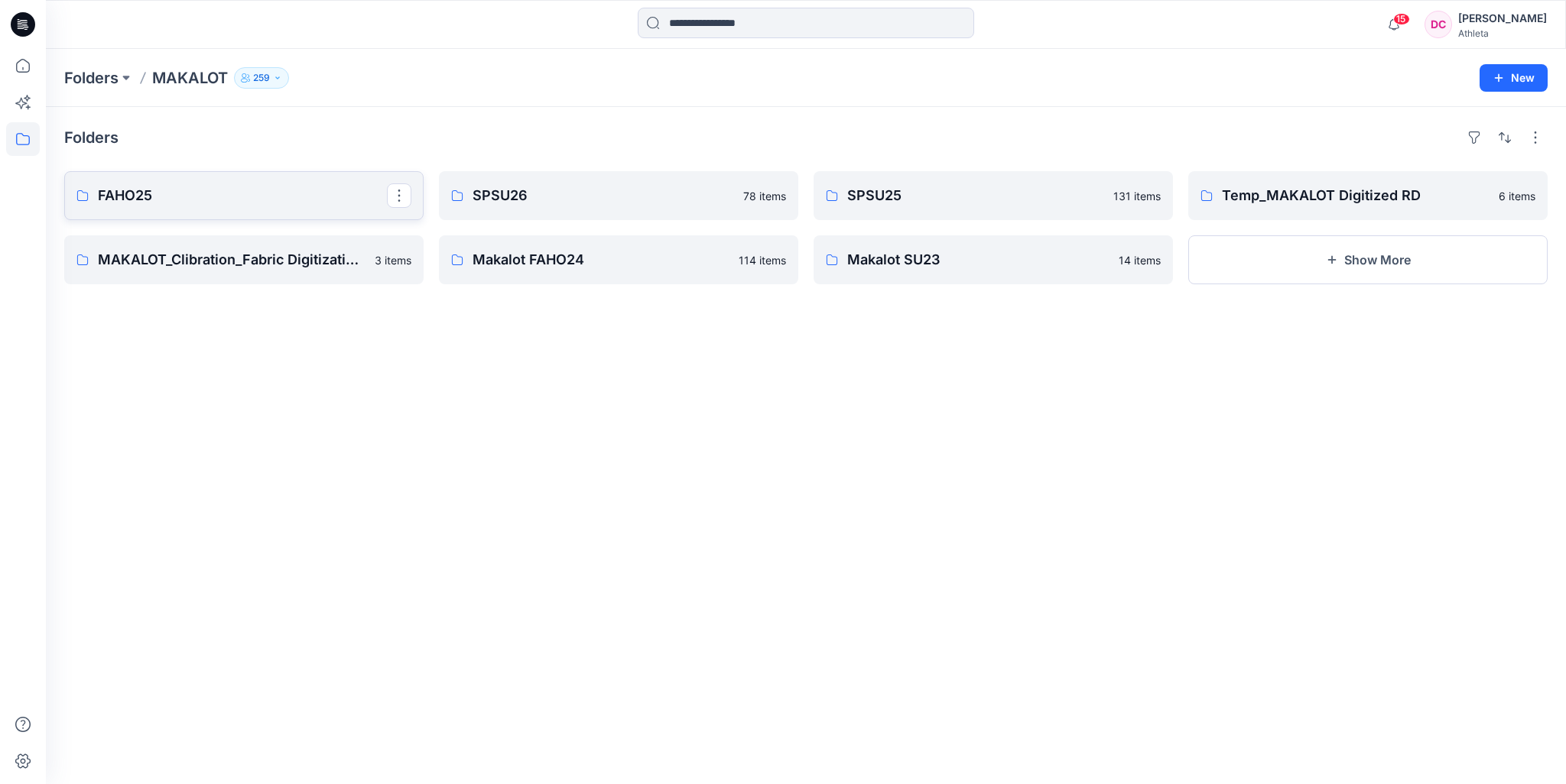
click at [264, 199] on p "FAHO25" at bounding box center [242, 195] width 289 height 21
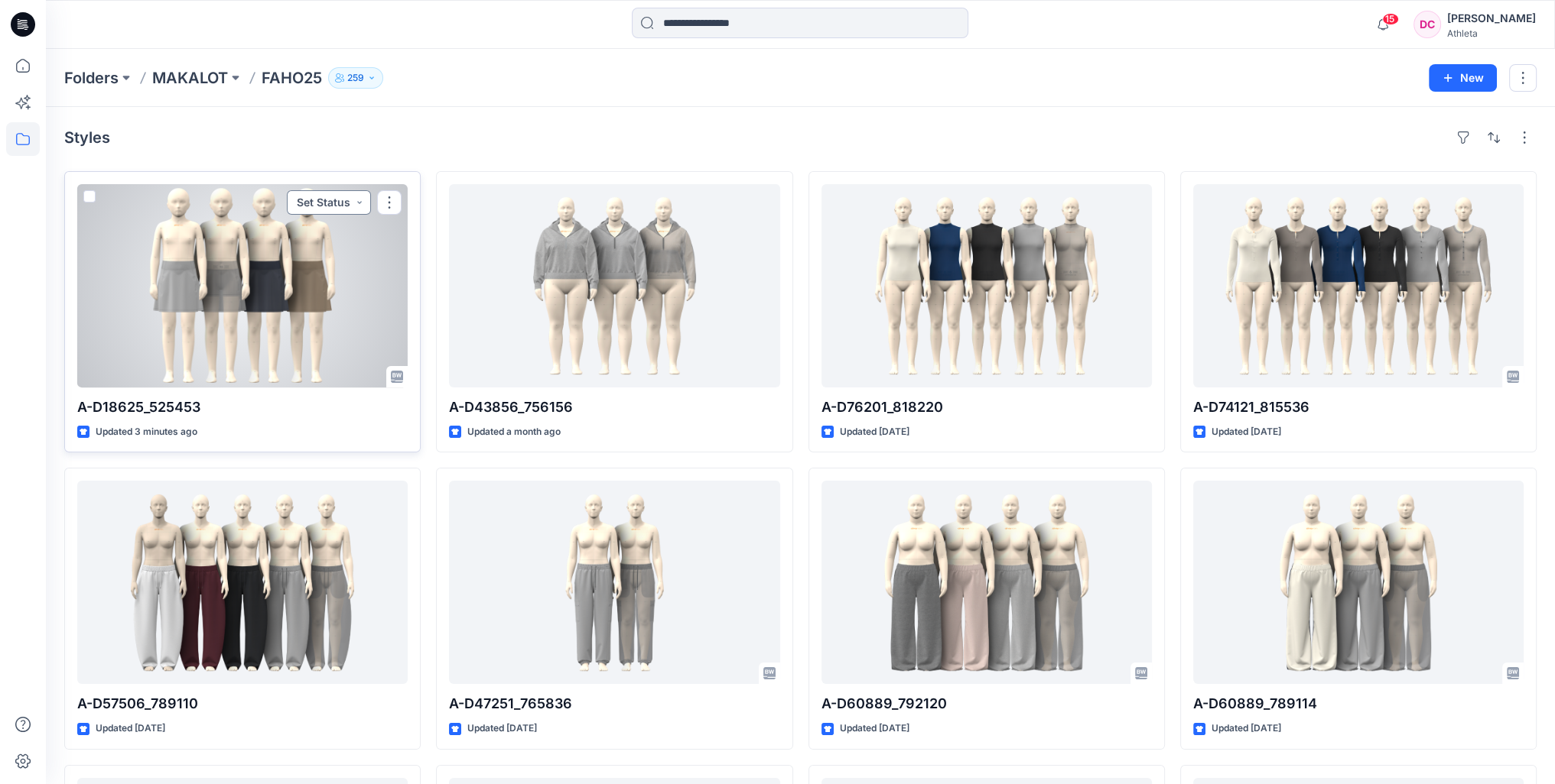
click at [361, 203] on button "Set Status" at bounding box center [329, 202] width 84 height 25
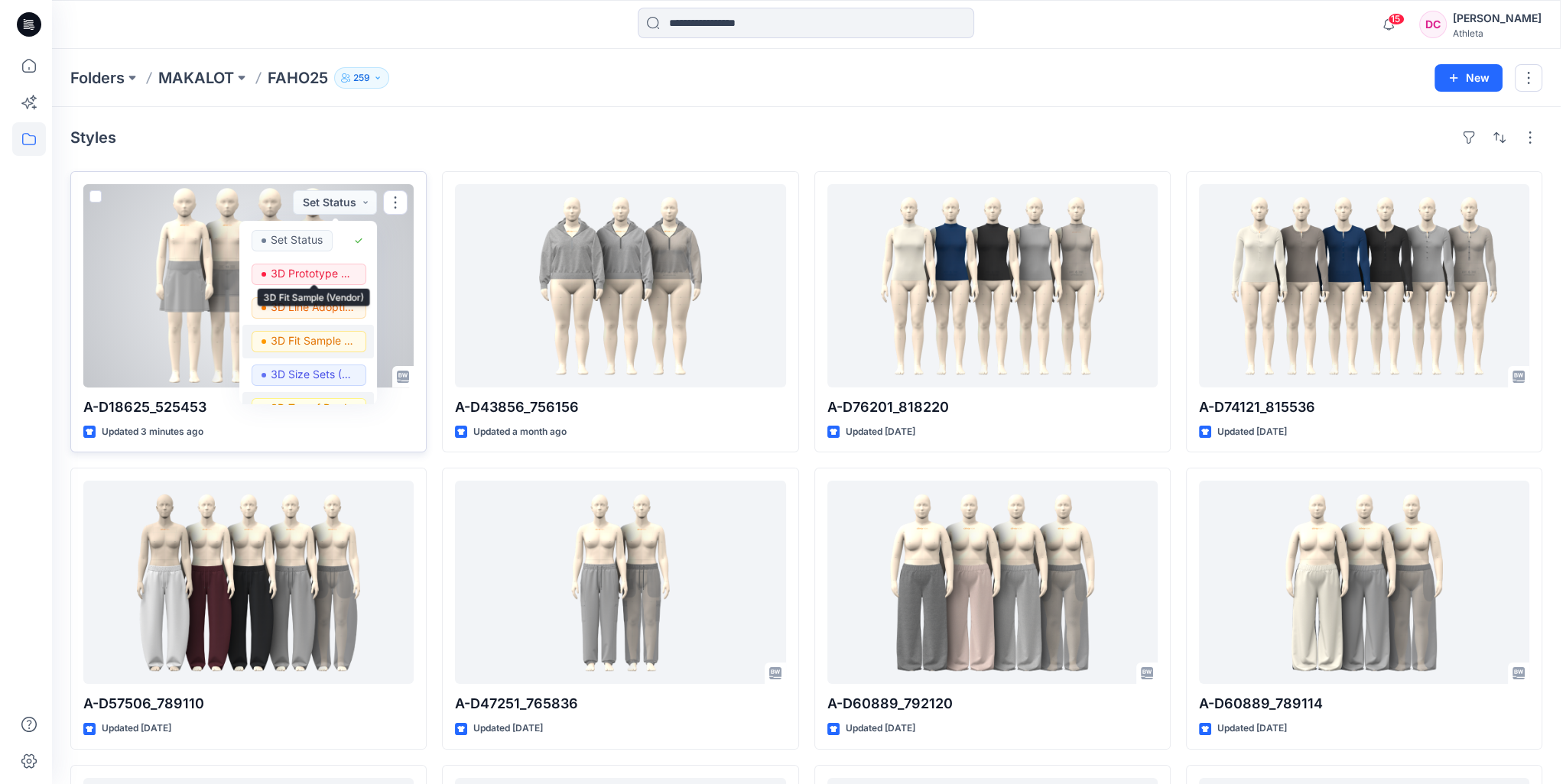
scroll to position [76, 0]
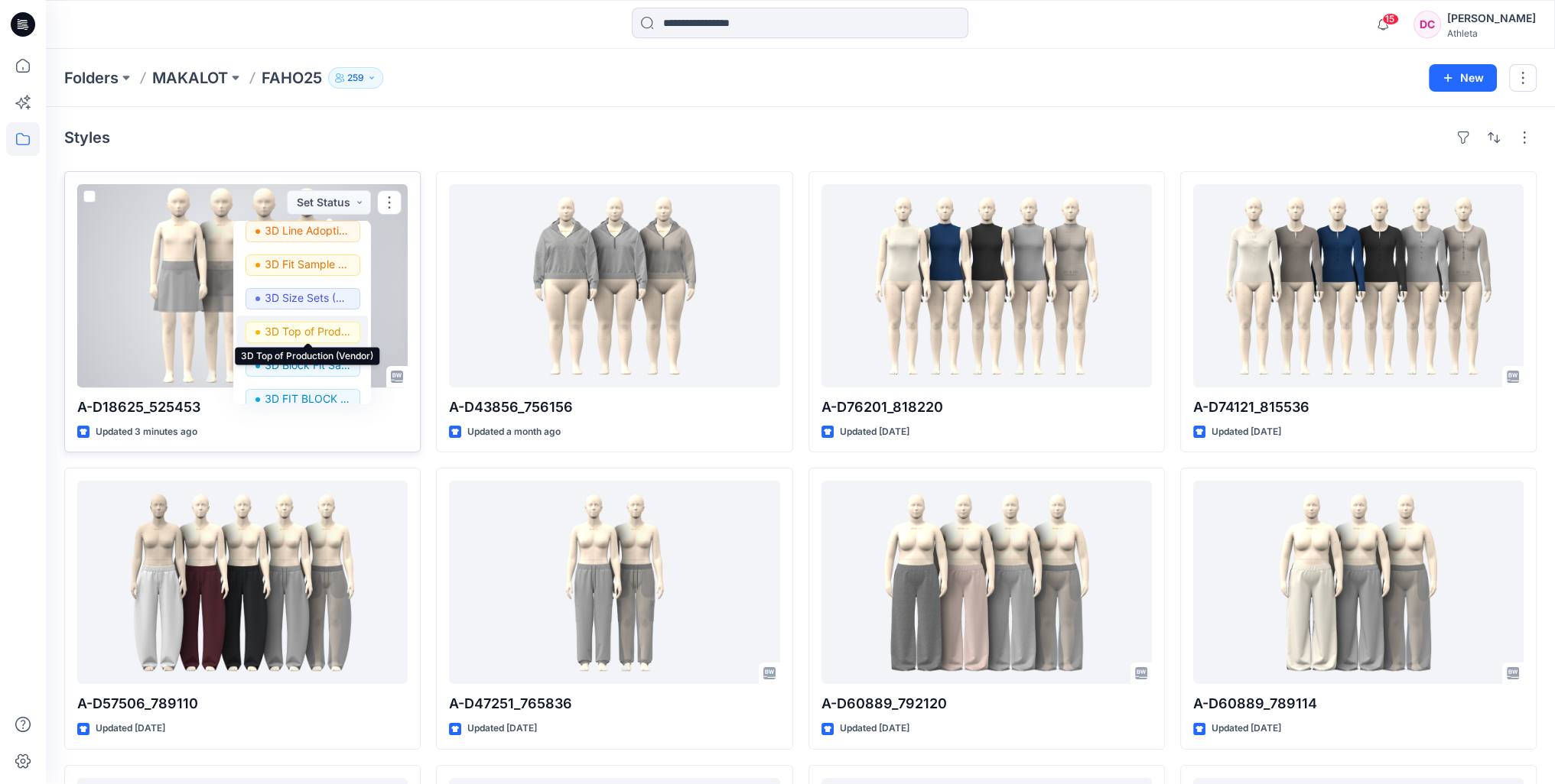
click at [327, 330] on p "3D Top of Production (Vendor)" at bounding box center [307, 331] width 86 height 20
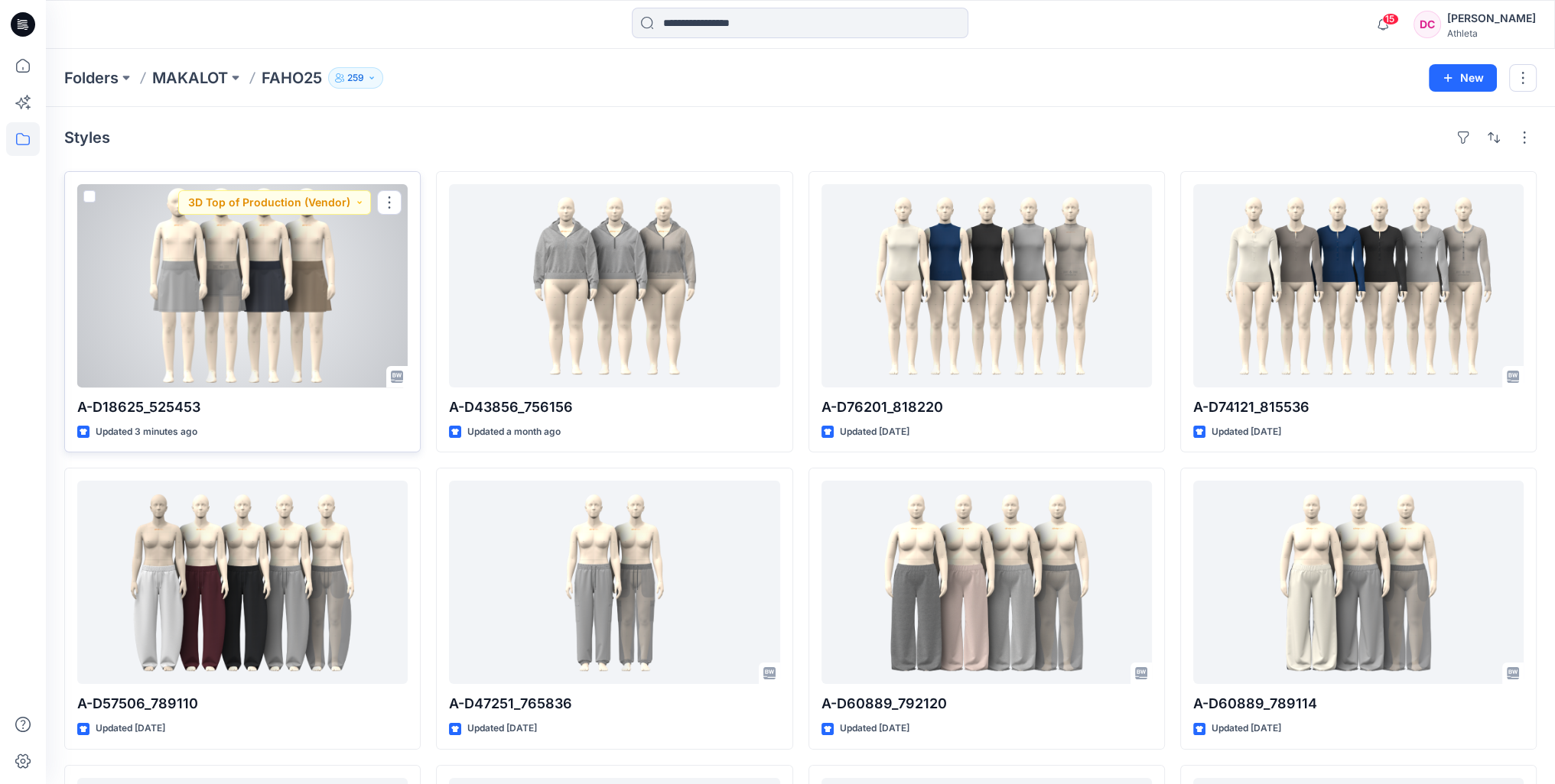
click at [226, 328] on div at bounding box center [242, 286] width 331 height 204
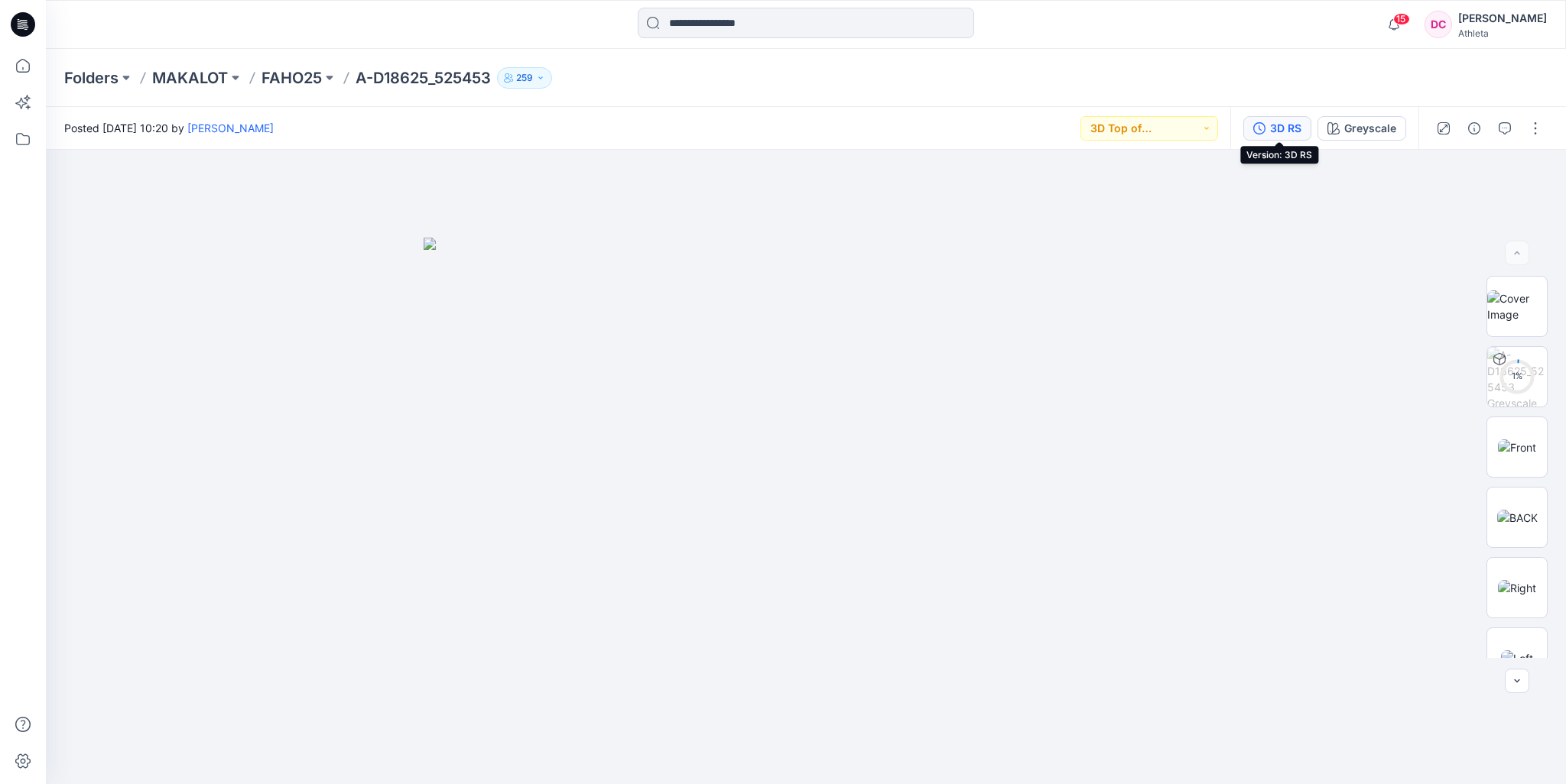
click at [1281, 128] on div "3D RS" at bounding box center [1286, 128] width 32 height 17
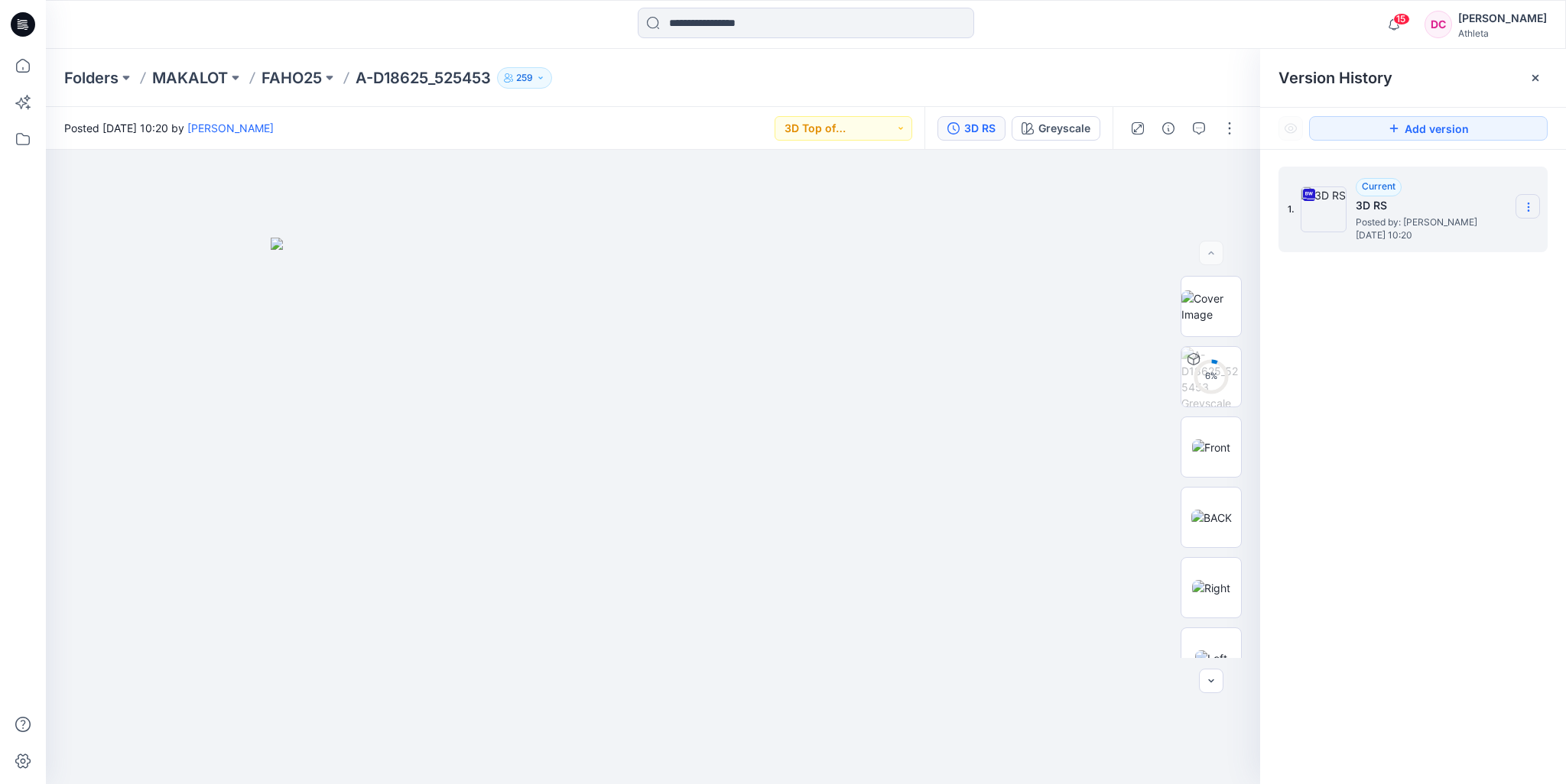
click at [1527, 205] on icon at bounding box center [1528, 207] width 12 height 12
click at [1532, 74] on icon at bounding box center [1535, 78] width 12 height 12
